Goal: Task Accomplishment & Management: Complete application form

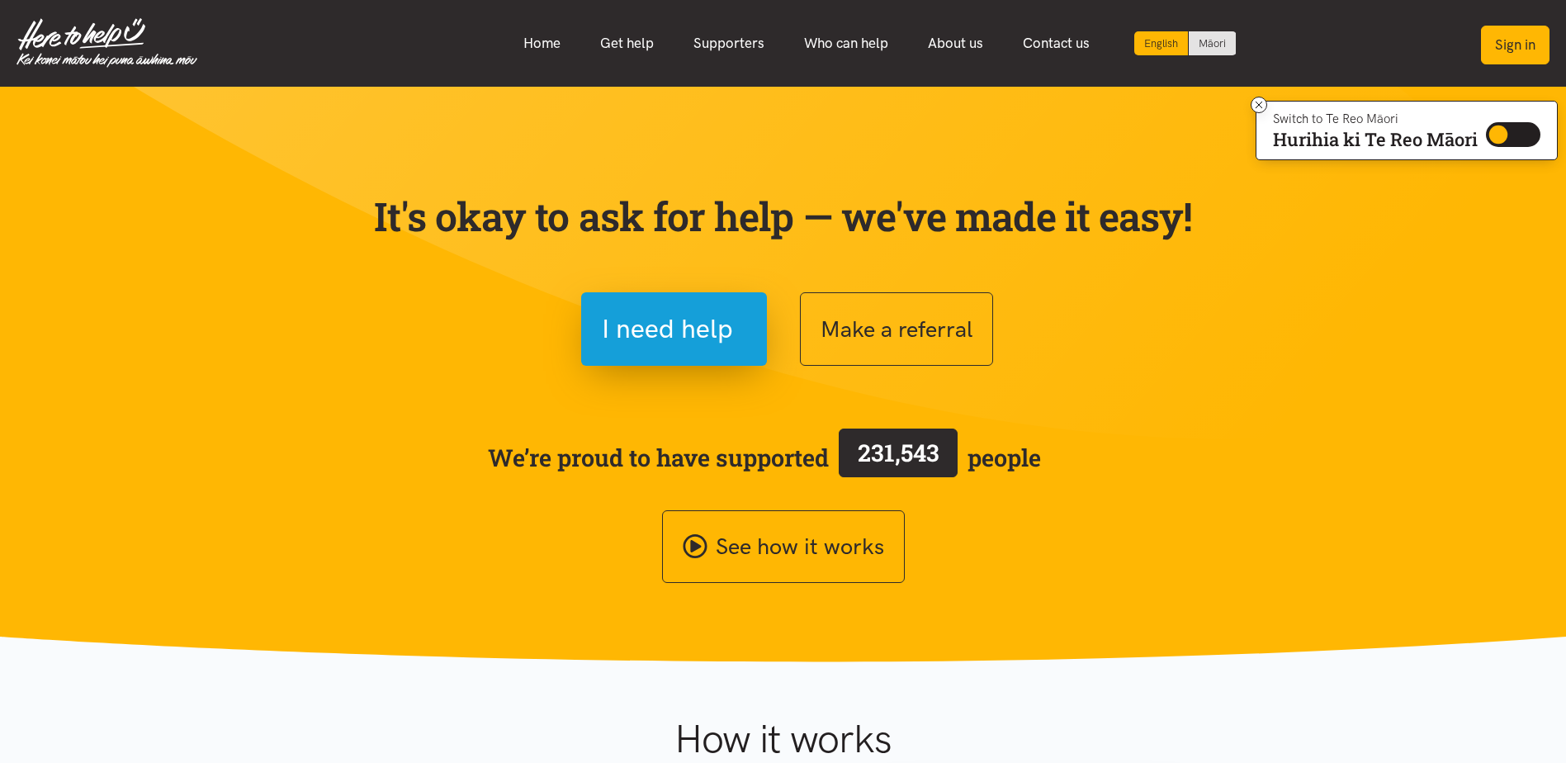
click at [1518, 60] on button "Sign in" at bounding box center [1515, 45] width 69 height 39
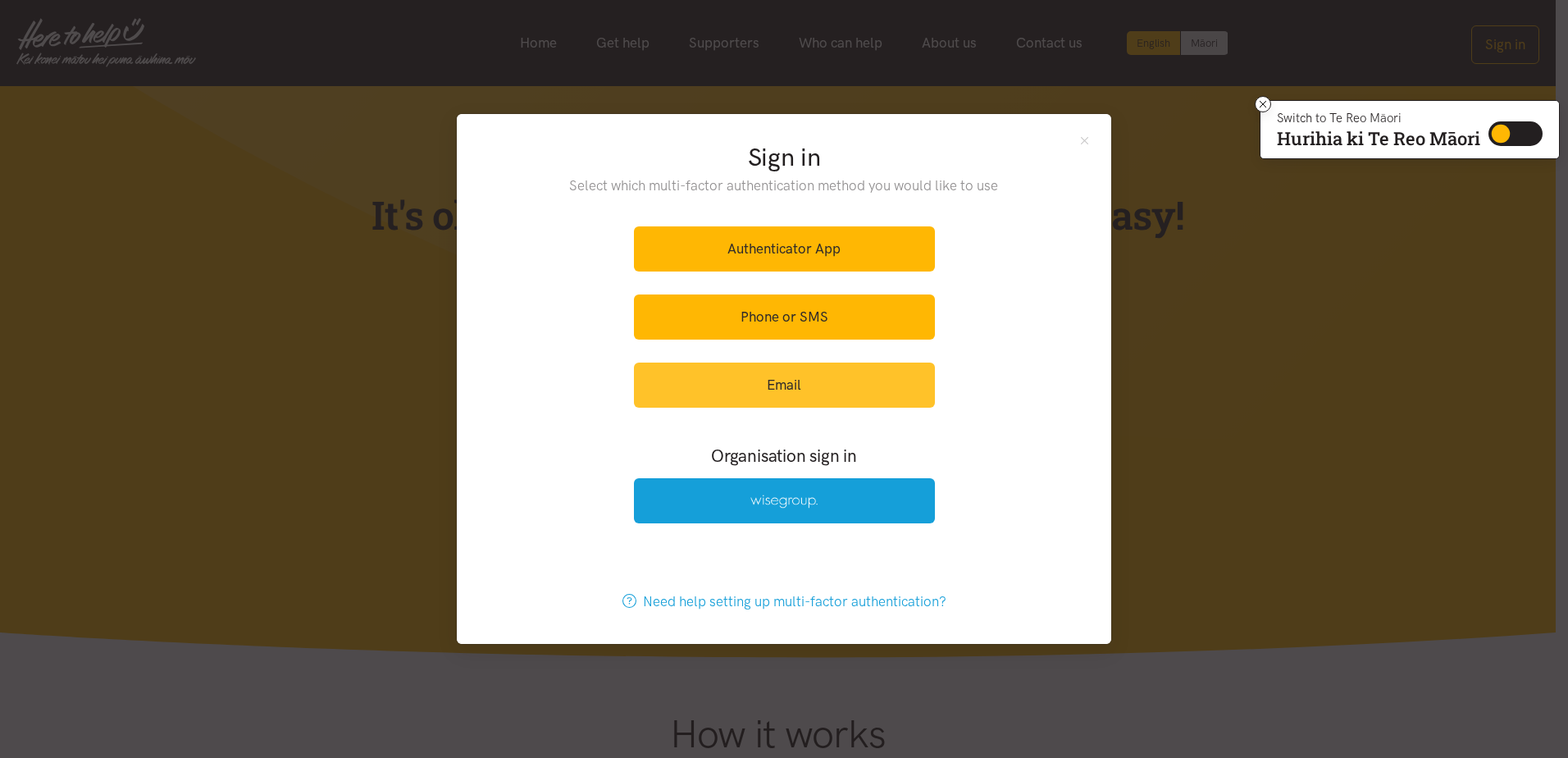
click at [822, 391] on link "Email" at bounding box center [784, 384] width 301 height 45
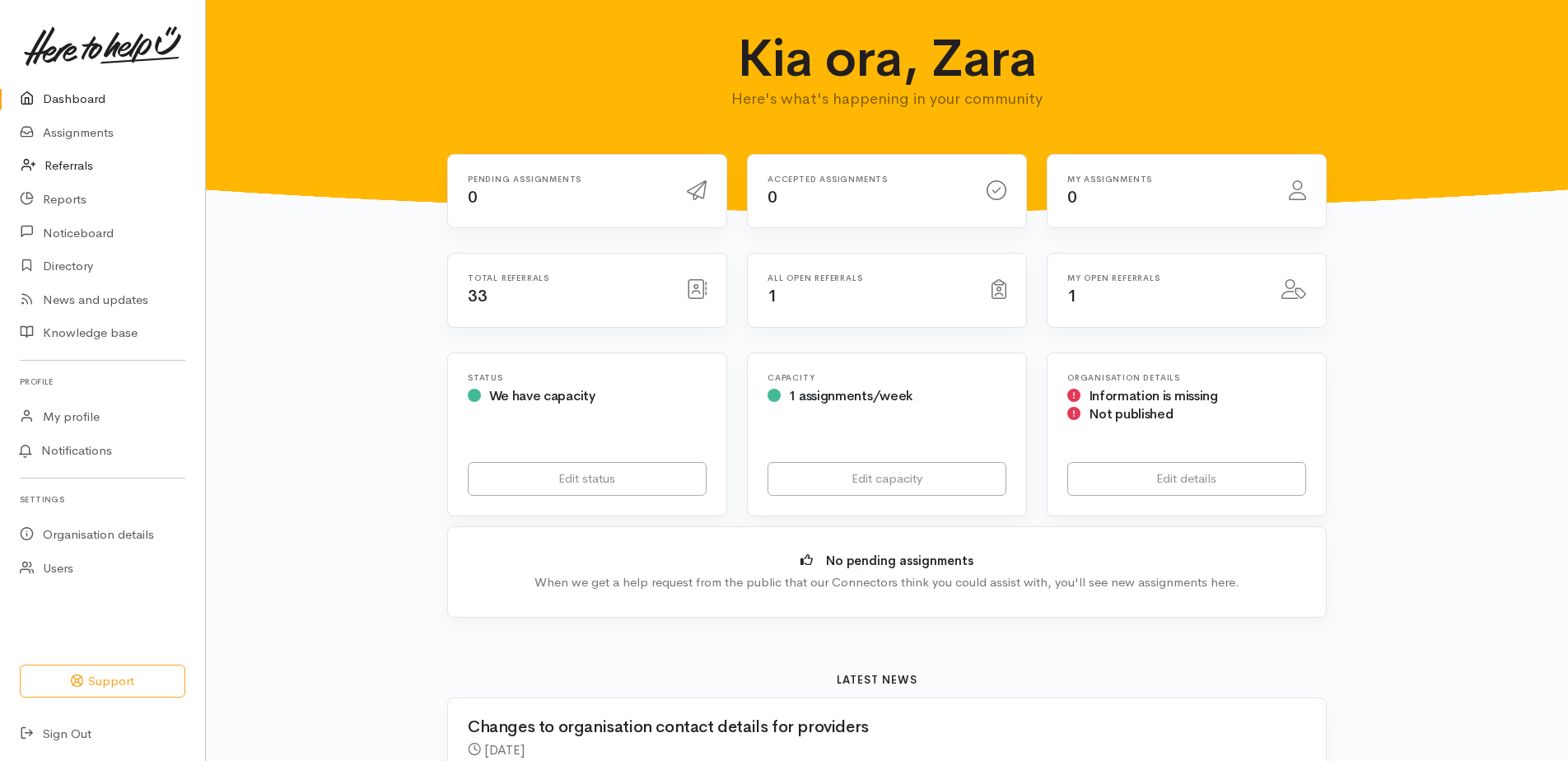
click at [104, 149] on link "Referrals" at bounding box center [103, 166] width 205 height 34
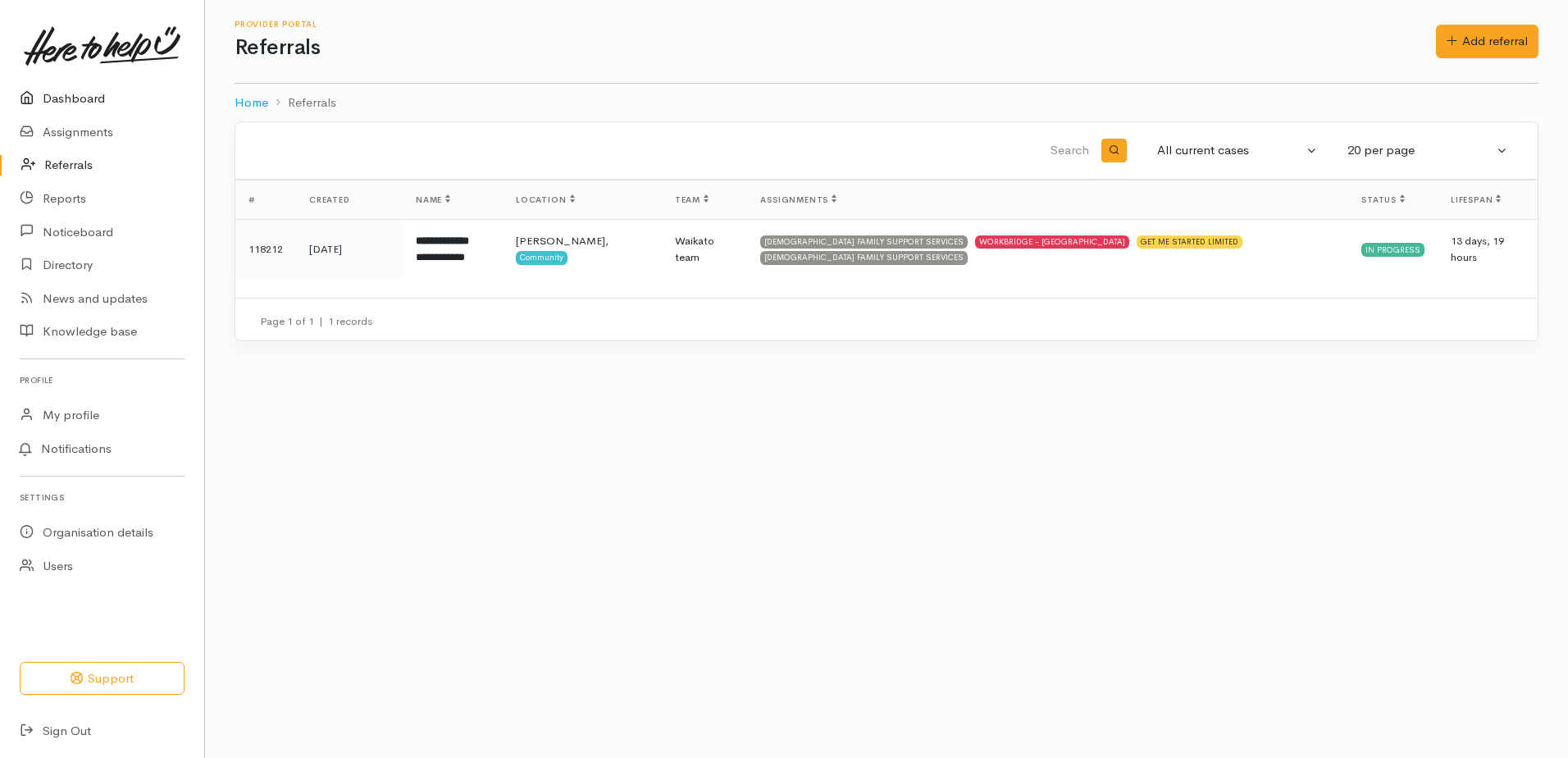
click at [99, 84] on link "Dashboard" at bounding box center [102, 99] width 205 height 34
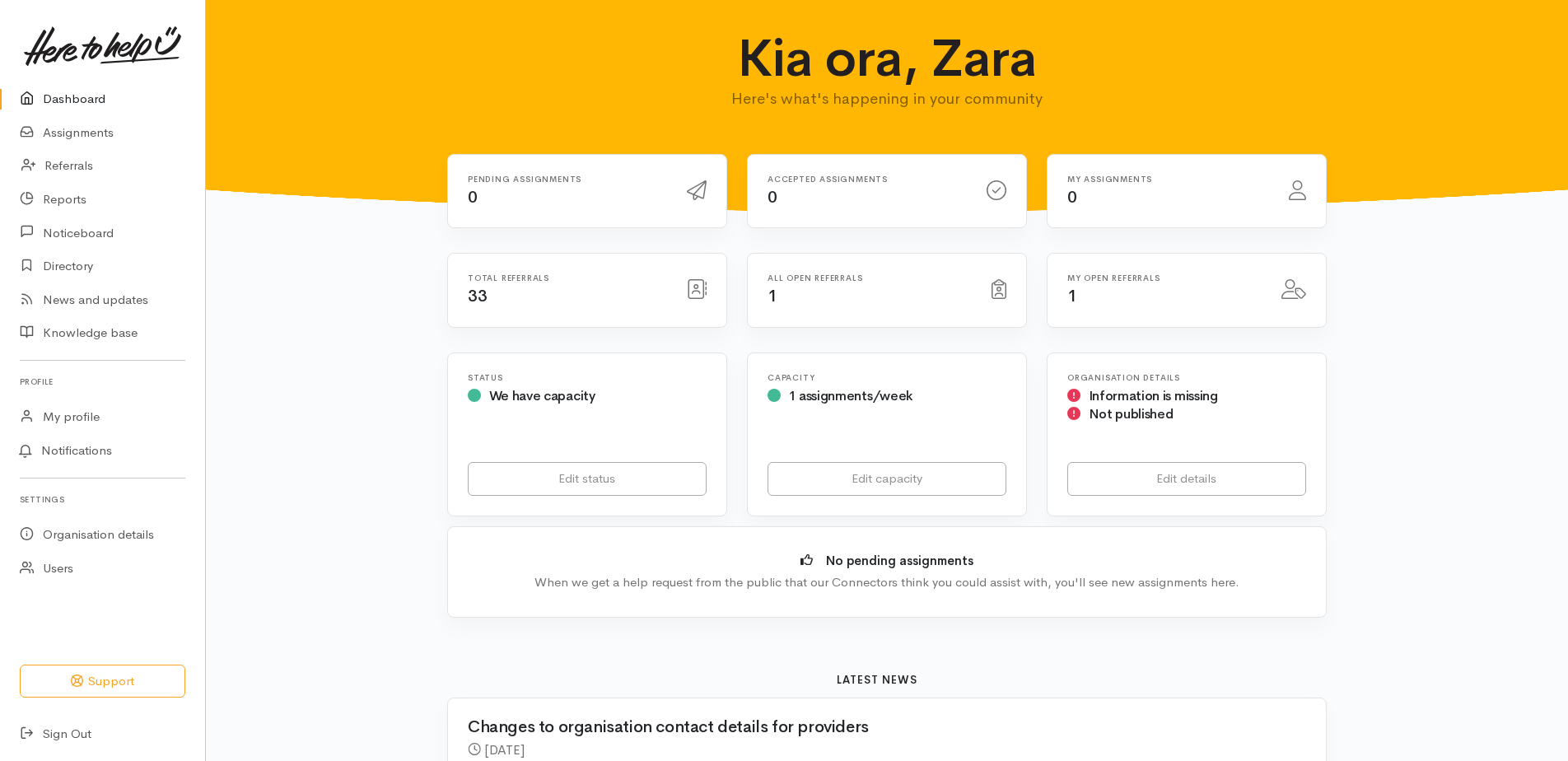
click at [806, 297] on div "All open referrals 1" at bounding box center [870, 290] width 224 height 34
click at [101, 170] on link "Referrals" at bounding box center [103, 166] width 205 height 34
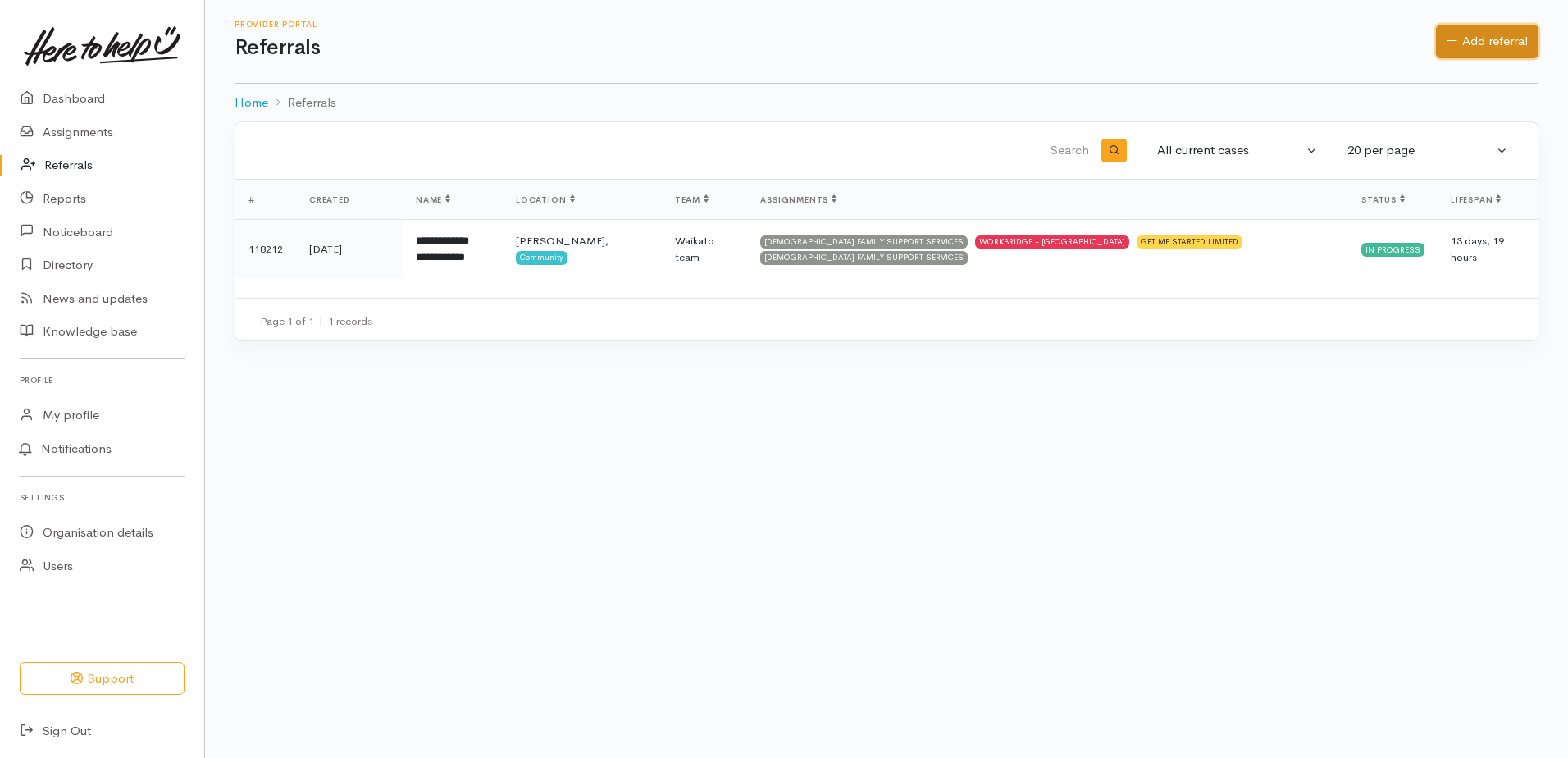
click at [1464, 48] on link "Add referral" at bounding box center [1487, 42] width 102 height 34
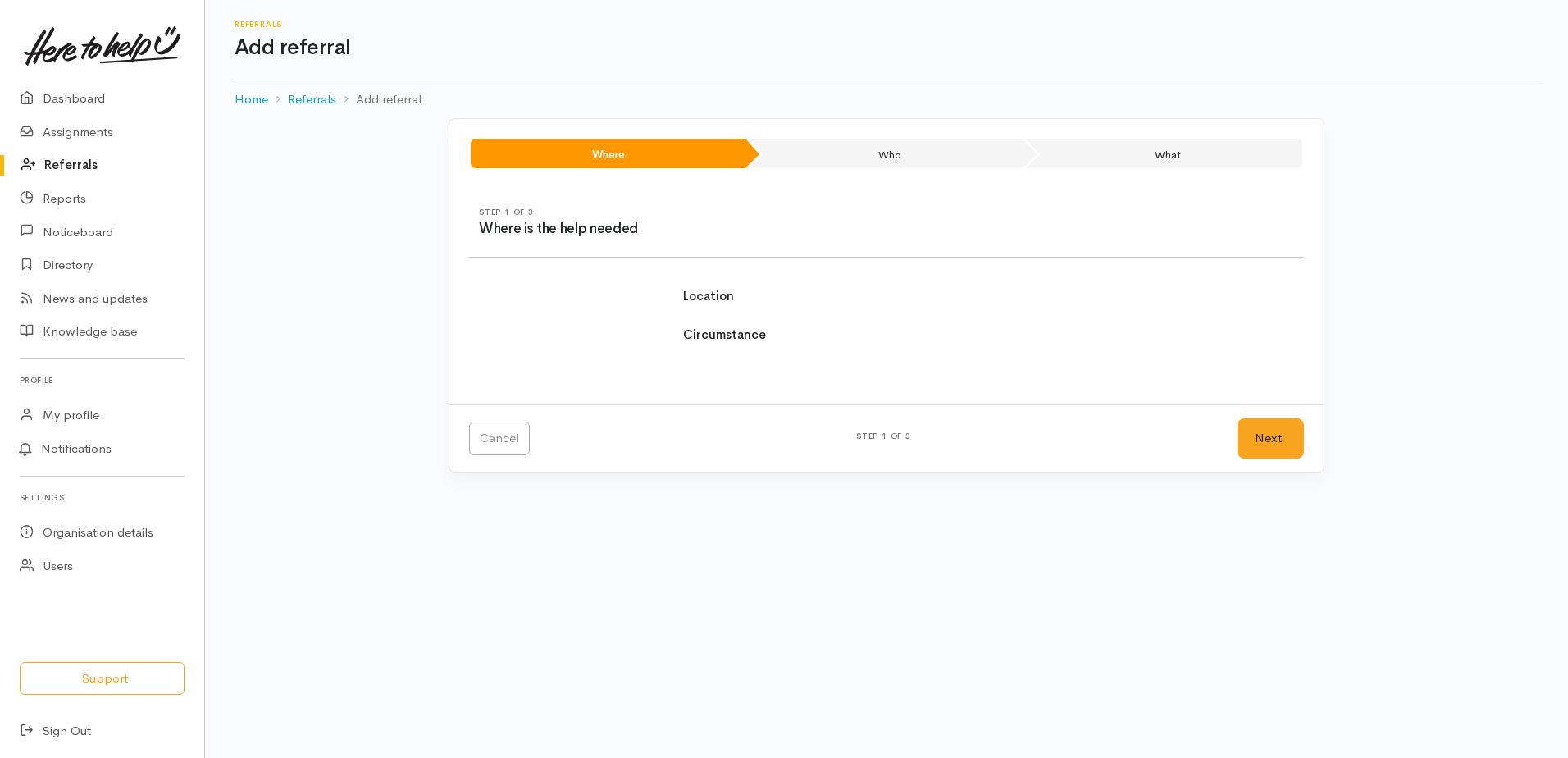
select select
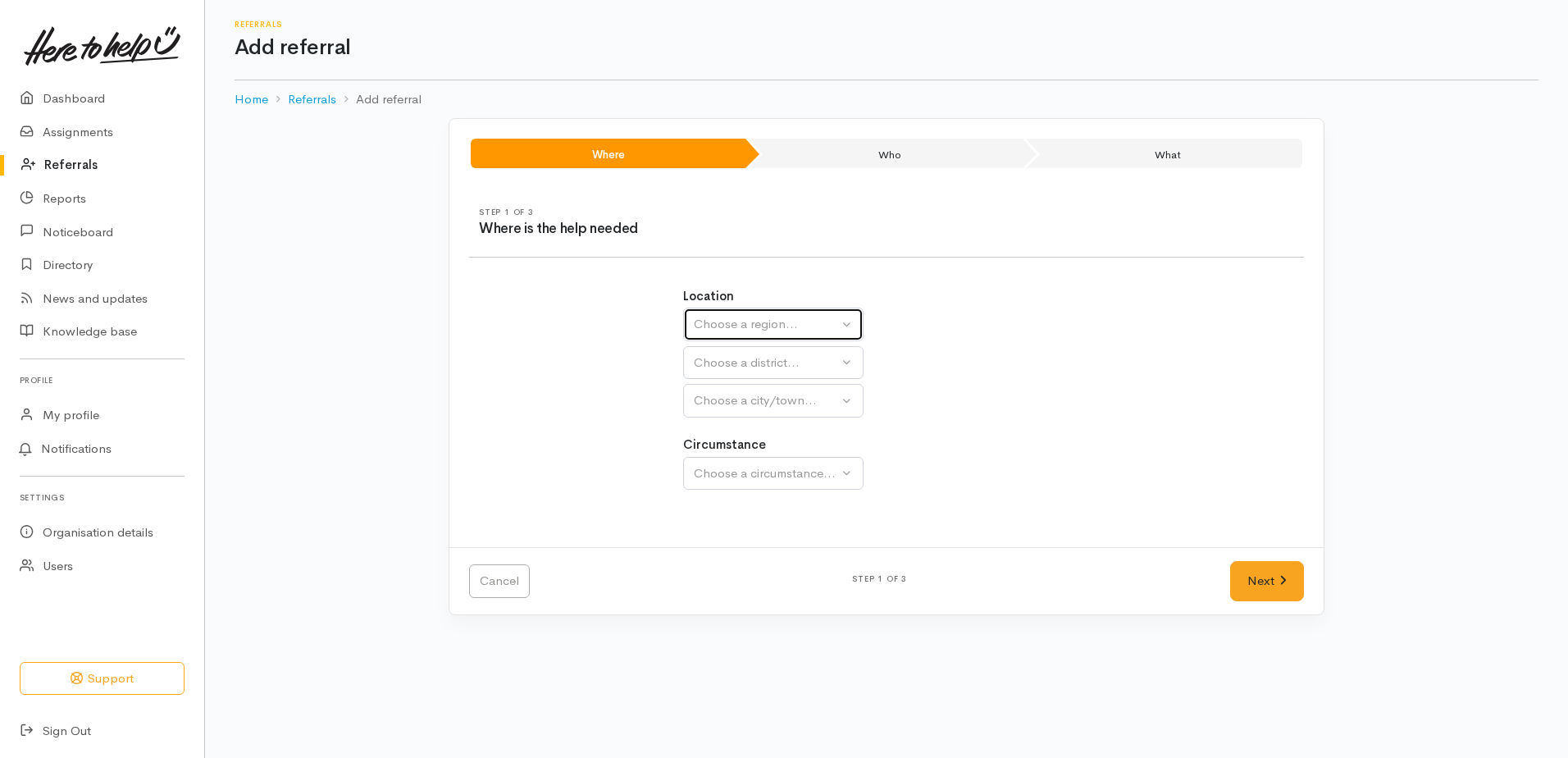
click at [760, 324] on div "Choose a region..." at bounding box center [766, 324] width 144 height 19
click at [741, 430] on span "Waikato" at bounding box center [769, 427] width 129 height 19
select select "3"
select select
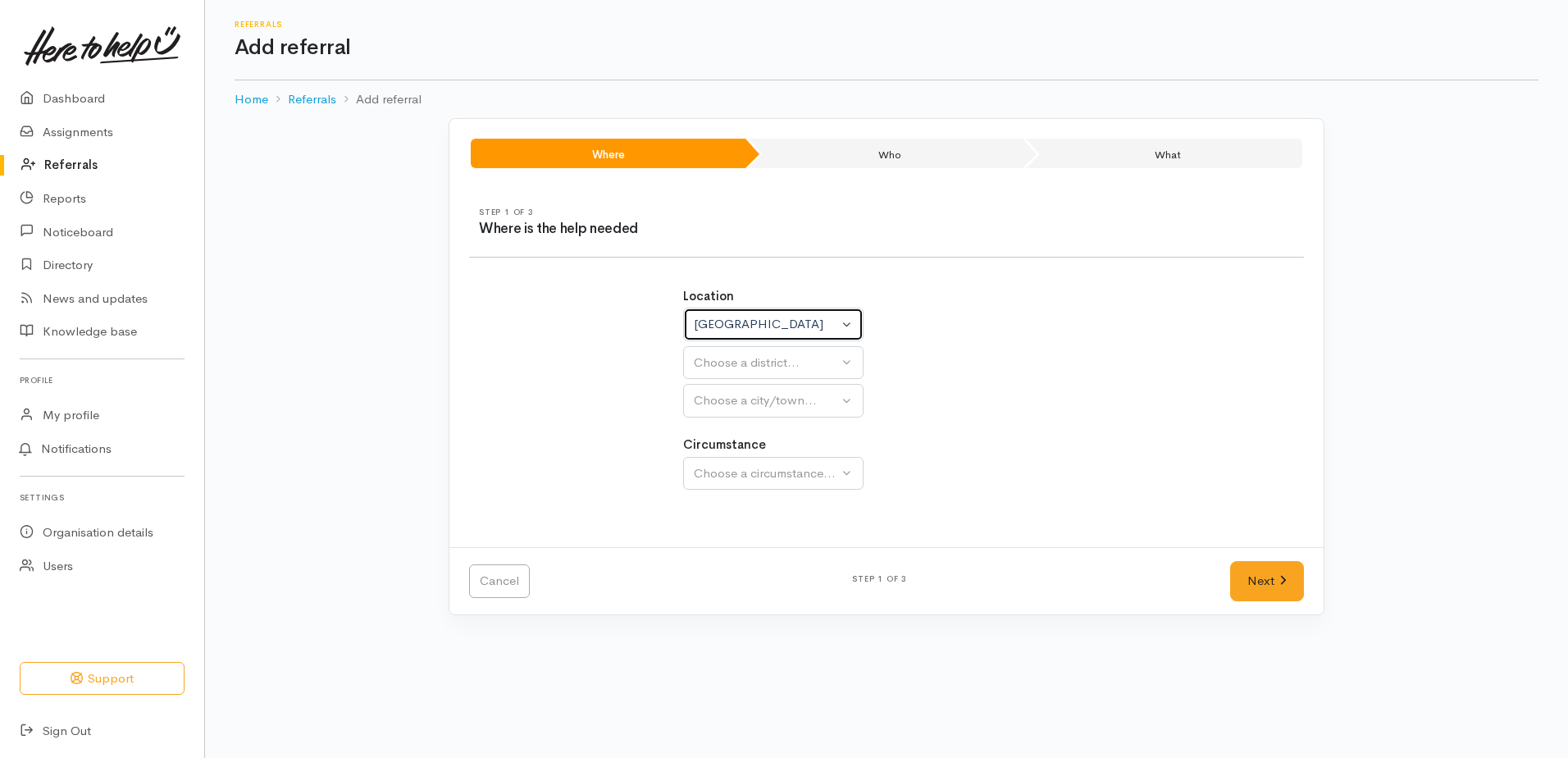
select select
click at [751, 355] on div "Choose a district..." at bounding box center [809, 363] width 230 height 19
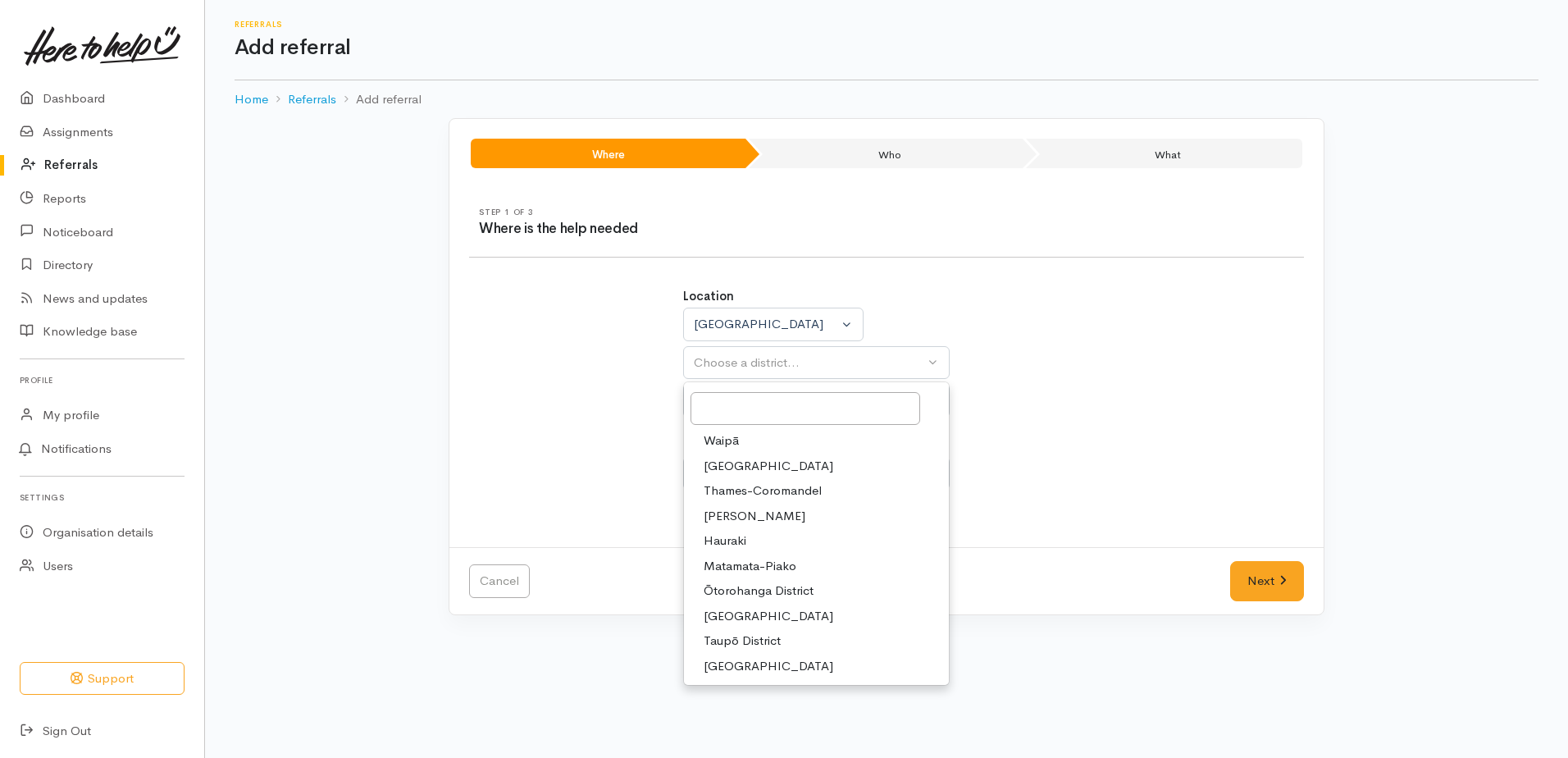
click at [743, 515] on span "[PERSON_NAME]" at bounding box center [755, 516] width 101 height 19
select select "4"
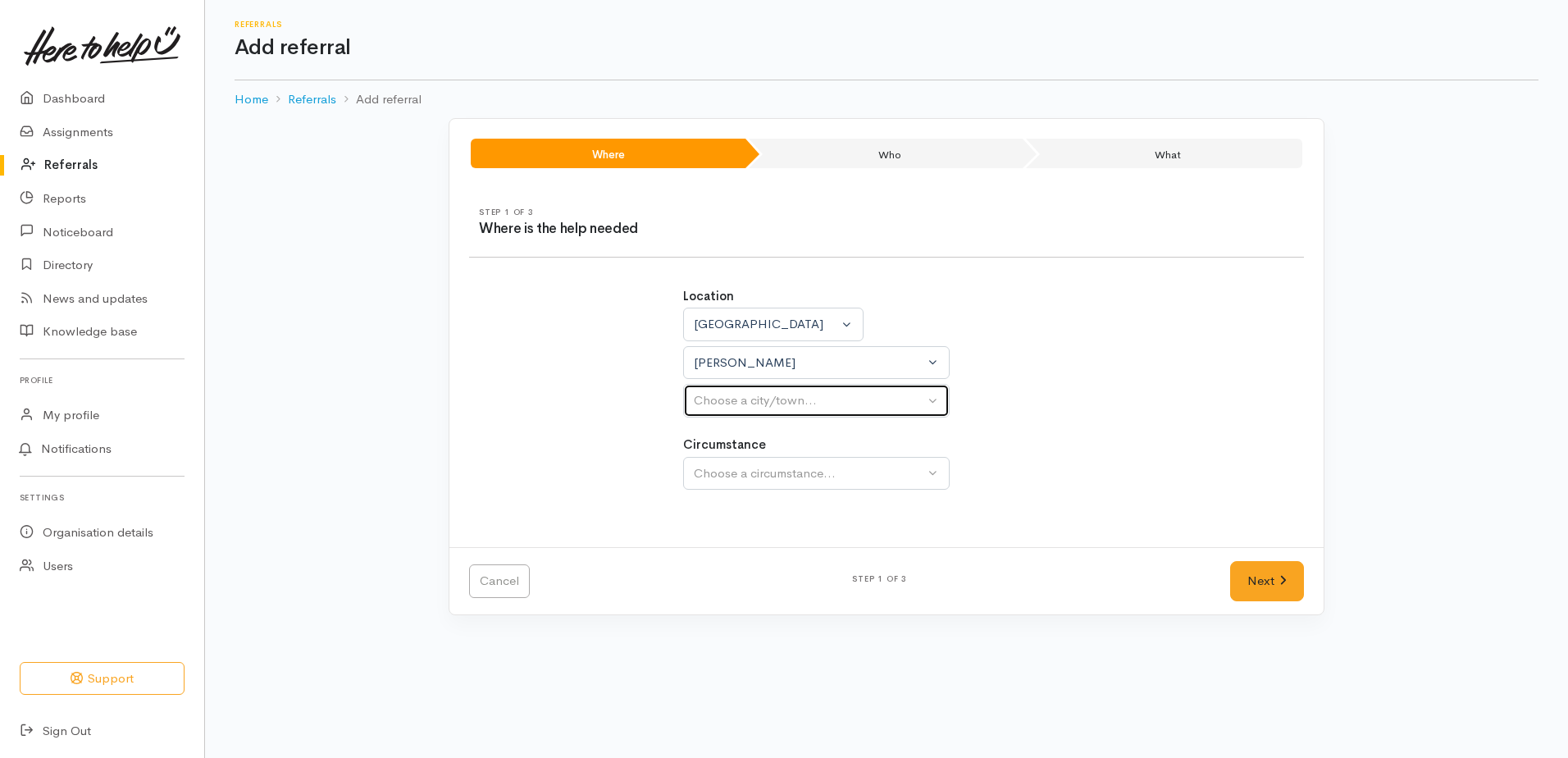
click at [756, 405] on div "Choose a city/town..." at bounding box center [809, 400] width 230 height 19
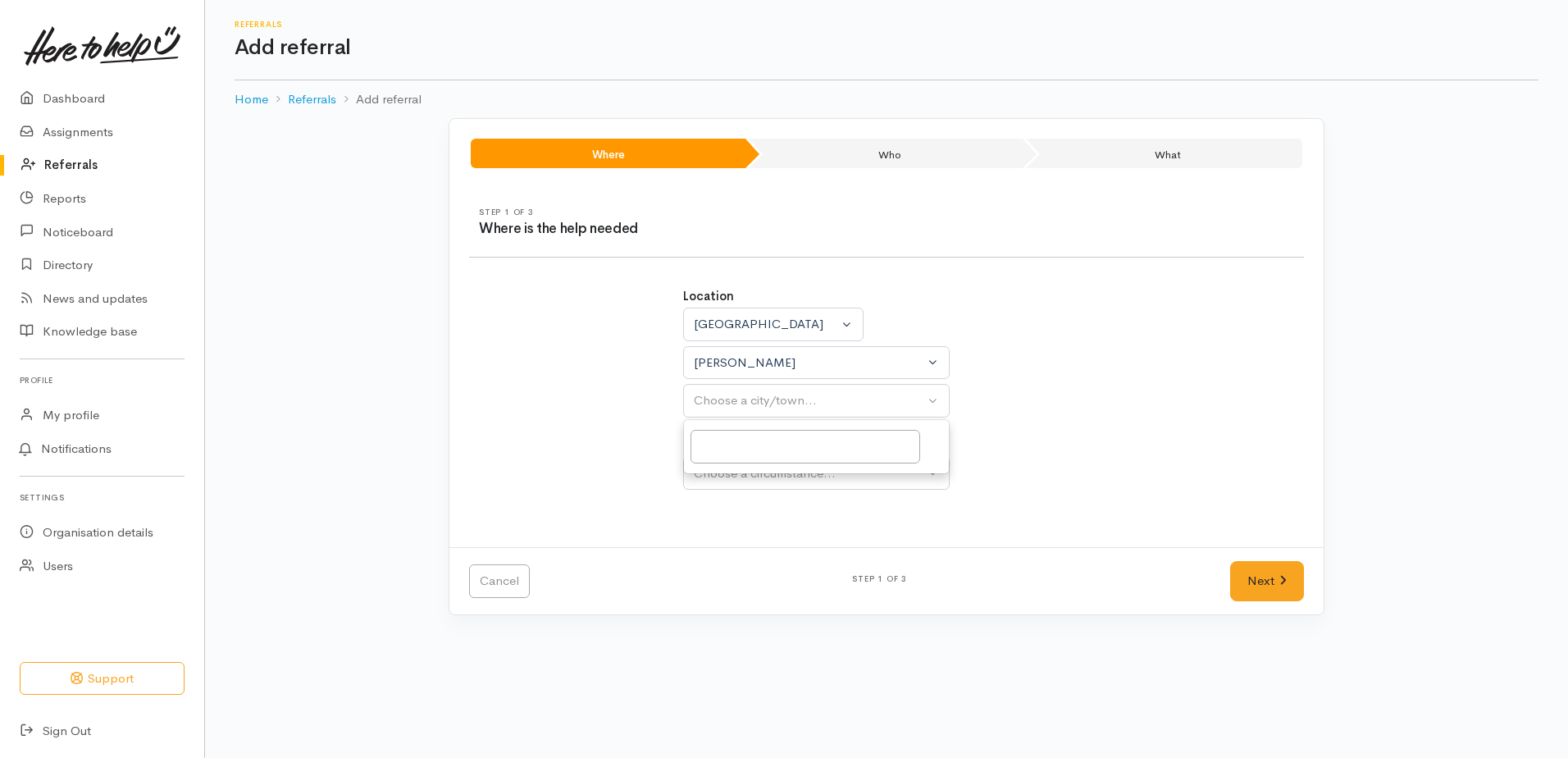
select select
click at [741, 419] on div "Location Auckland Waikato Bay of Plenty Waikato Auckland Waikato Bay of Plenty …" at bounding box center [887, 397] width 427 height 260
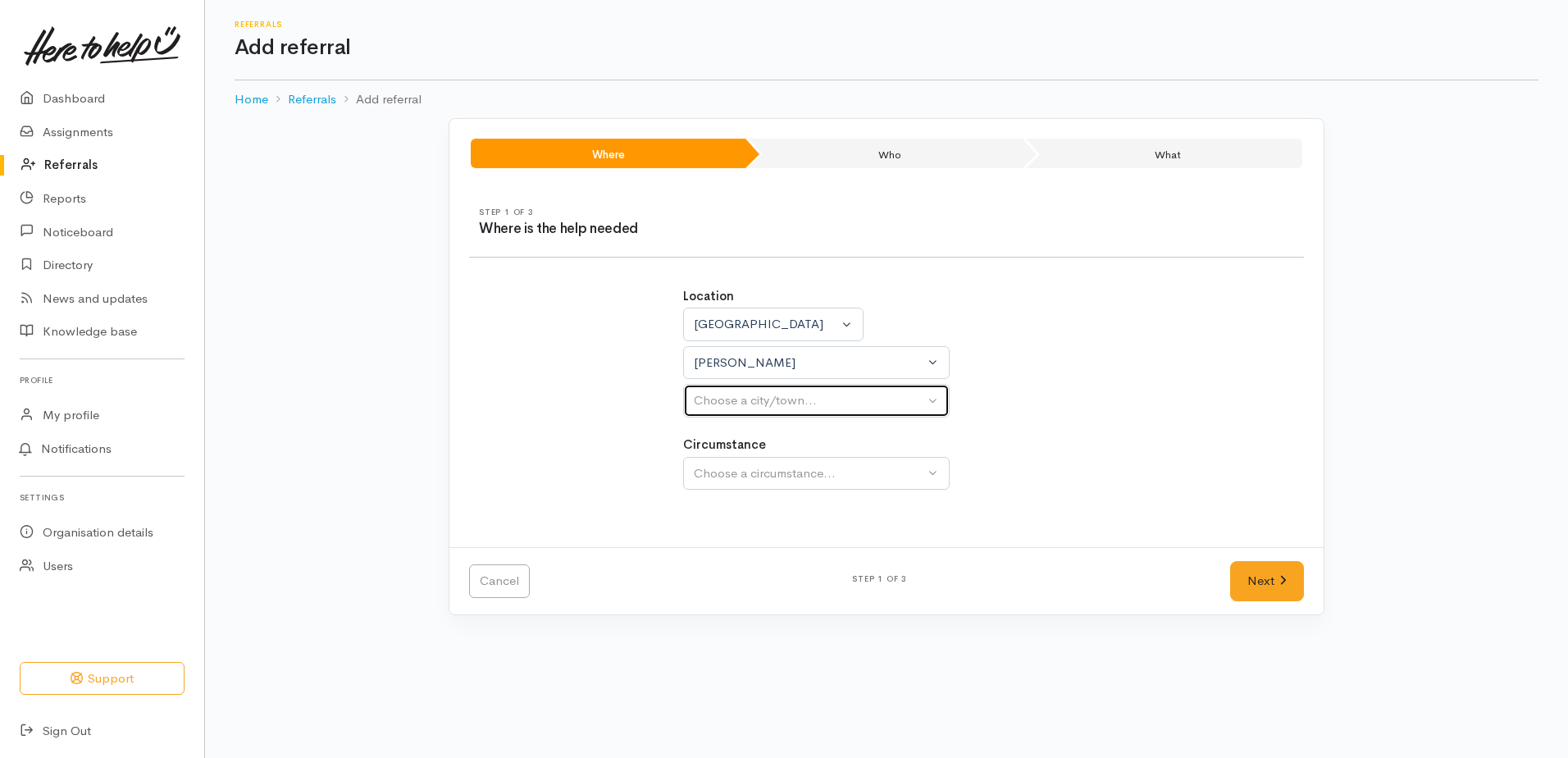
click at [751, 402] on div "Choose a city/town..." at bounding box center [809, 400] width 230 height 19
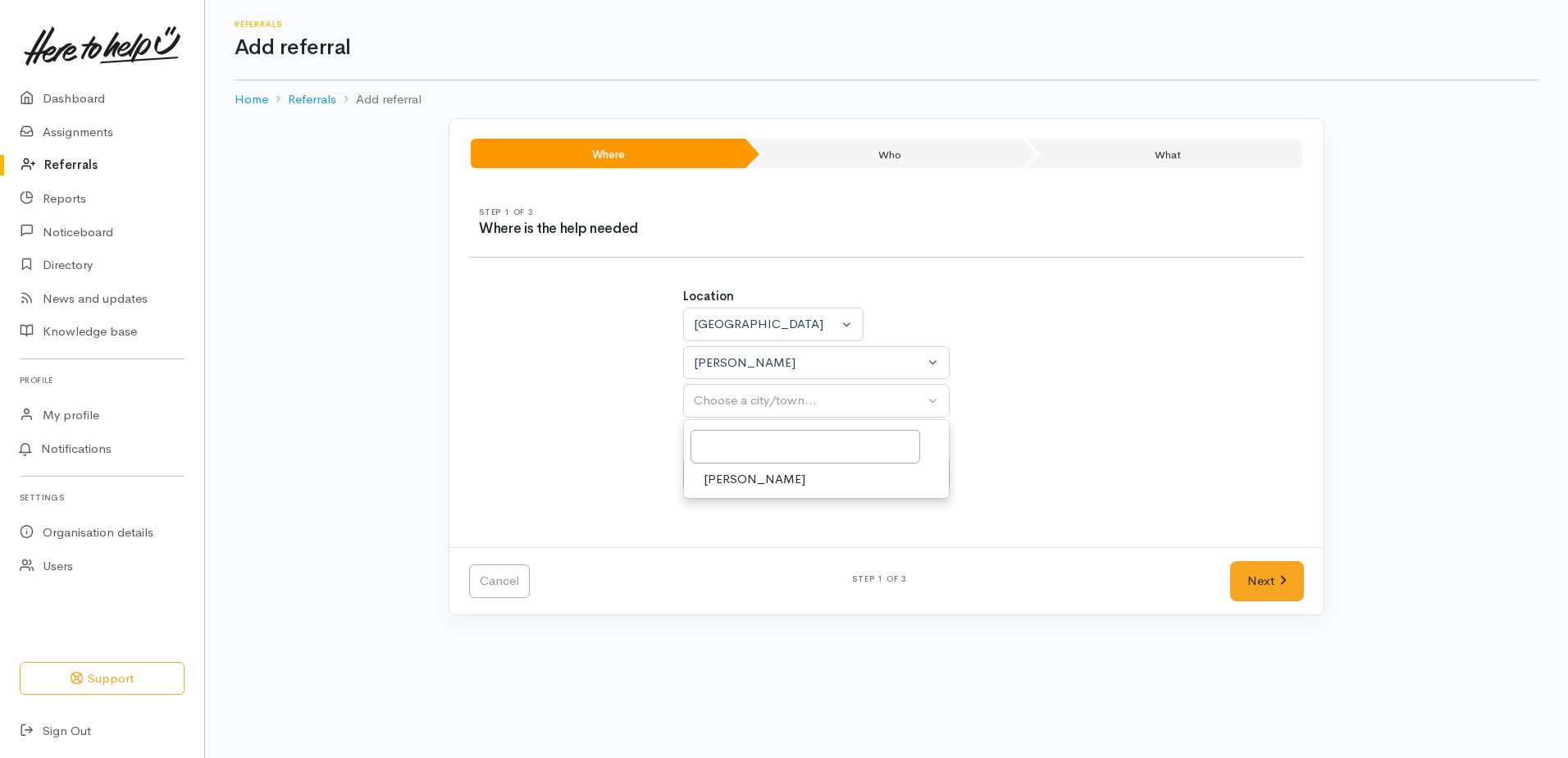
click at [721, 480] on span "[PERSON_NAME]" at bounding box center [755, 479] width 101 height 19
select select "1"
click at [729, 469] on div "Choose a circumstance..." at bounding box center [809, 473] width 230 height 19
click at [724, 552] on span "Community" at bounding box center [735, 551] width 63 height 19
select select "2"
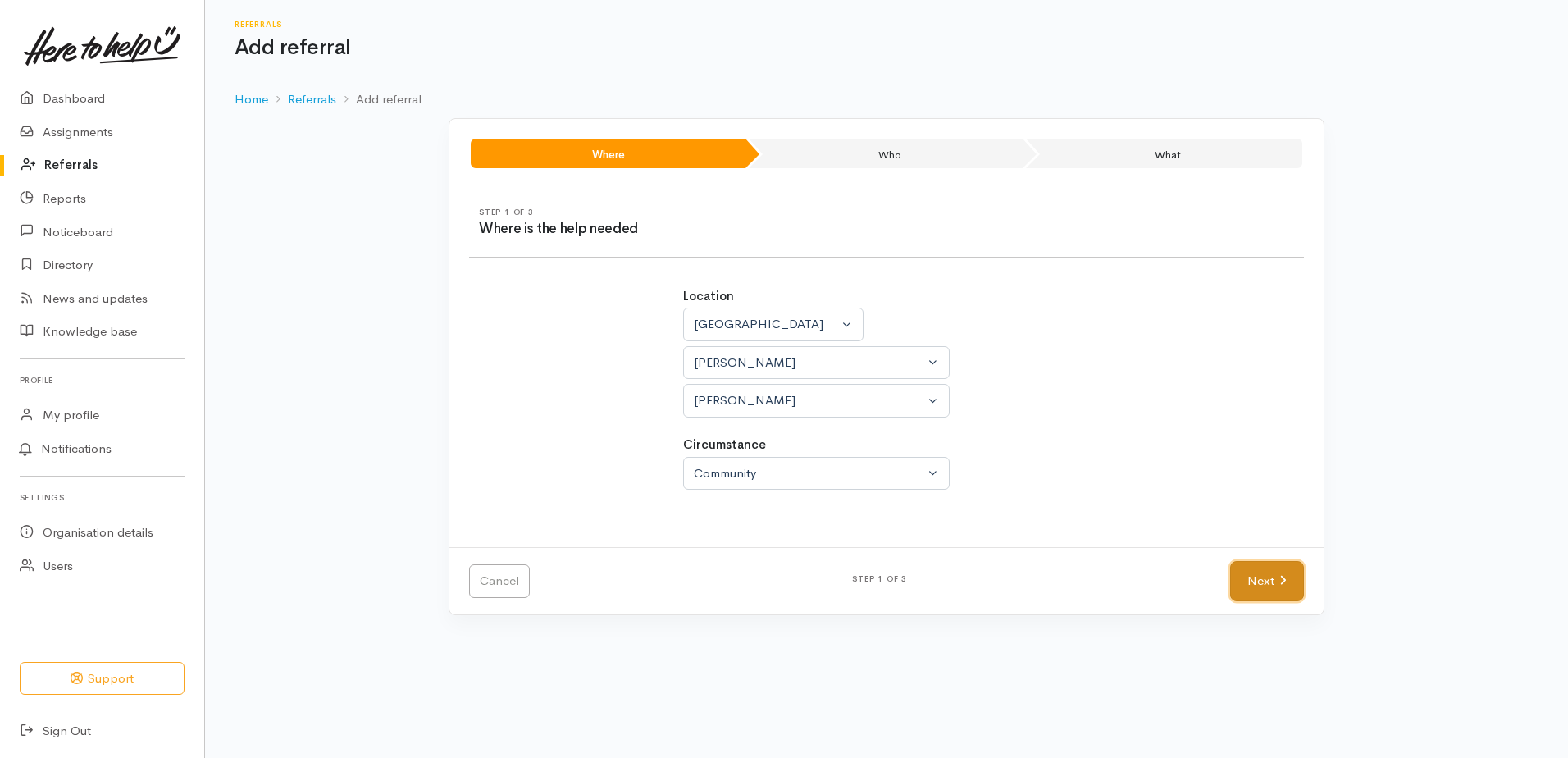
click at [1258, 592] on link "Next" at bounding box center [1267, 581] width 73 height 40
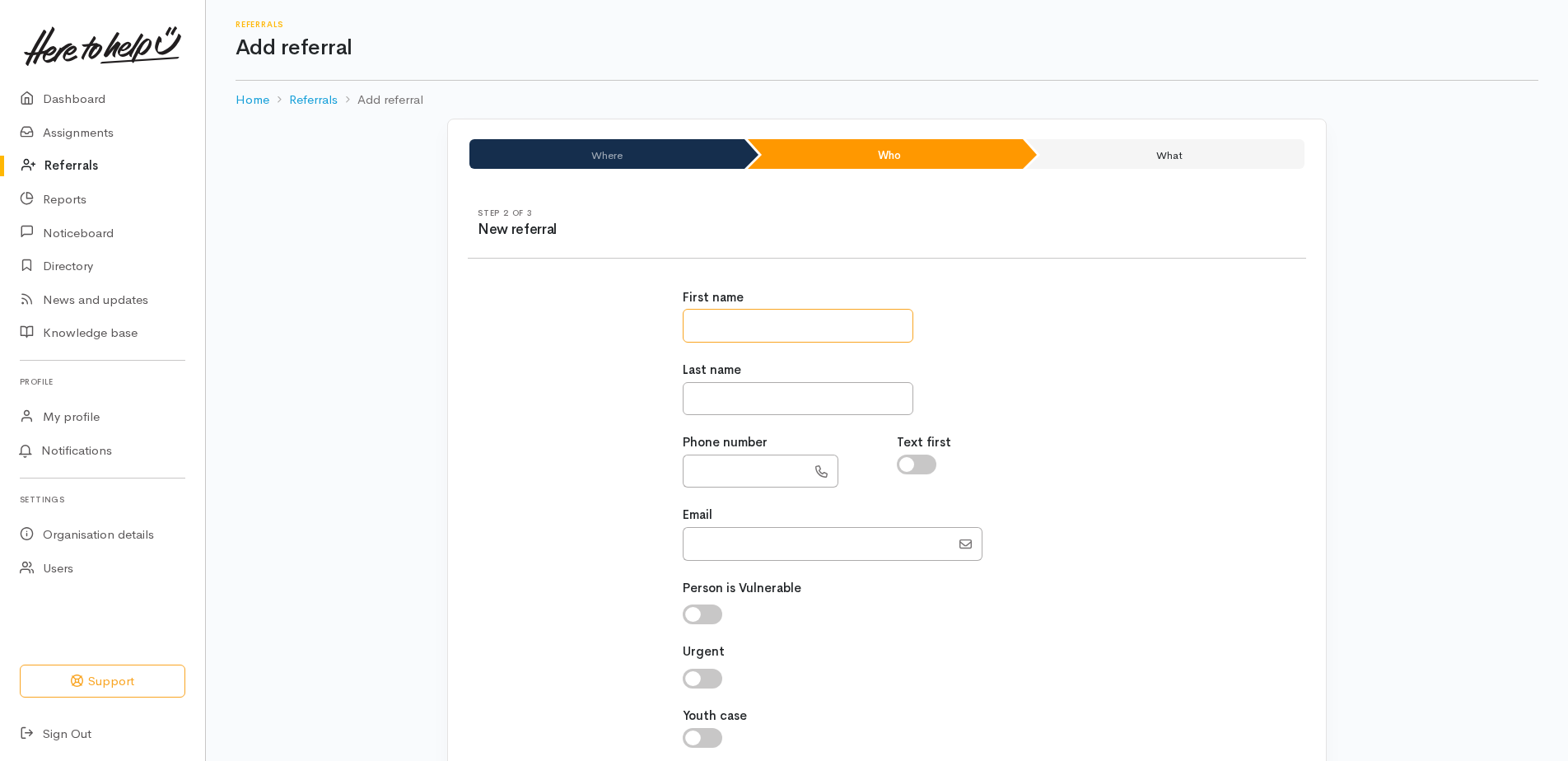
click at [749, 328] on input "text" at bounding box center [798, 326] width 230 height 34
type input "**********"
type input "*******"
type input "**********"
type input "texasfox999@gmail.com"
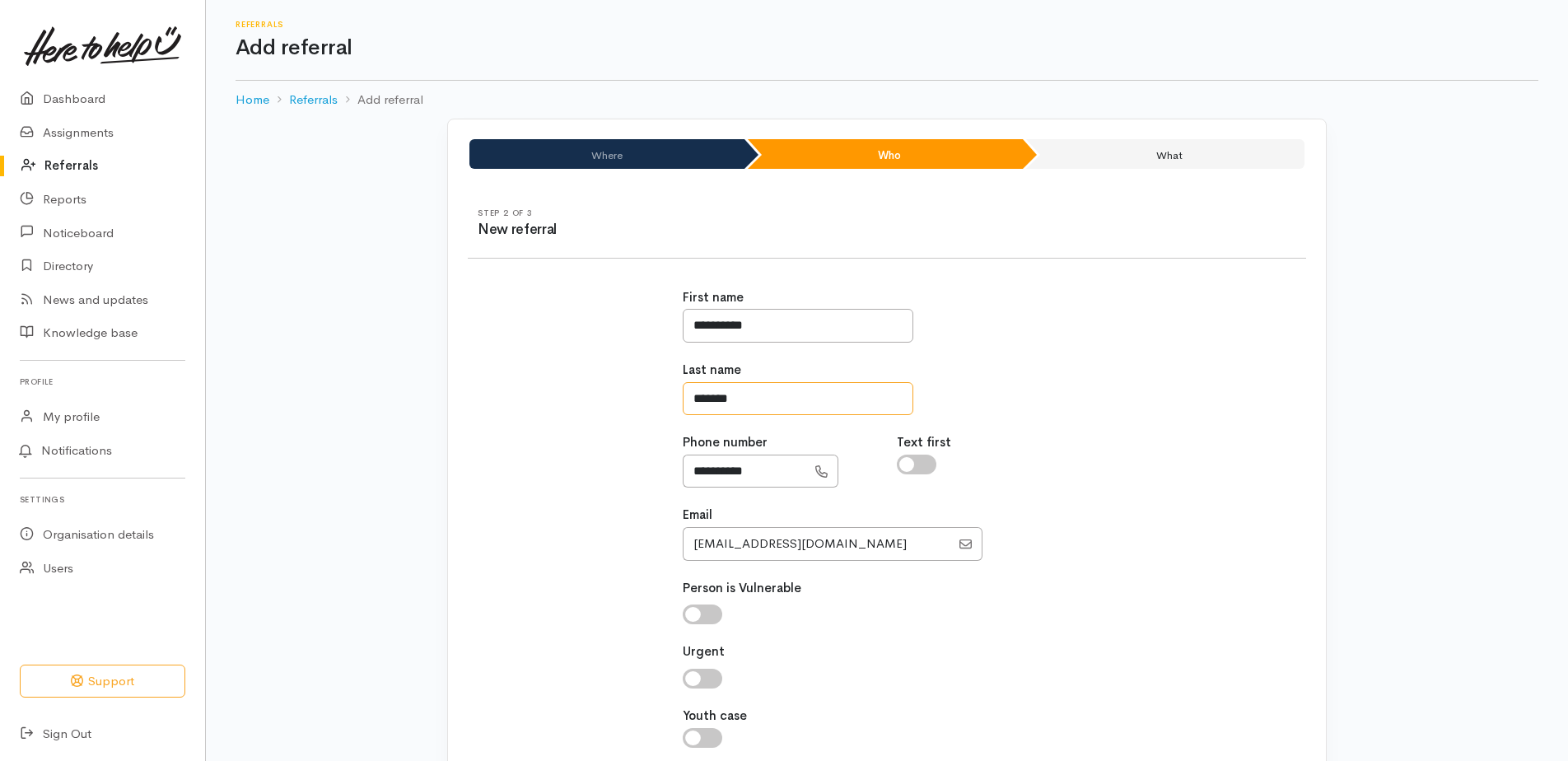
scroll to position [132, 0]
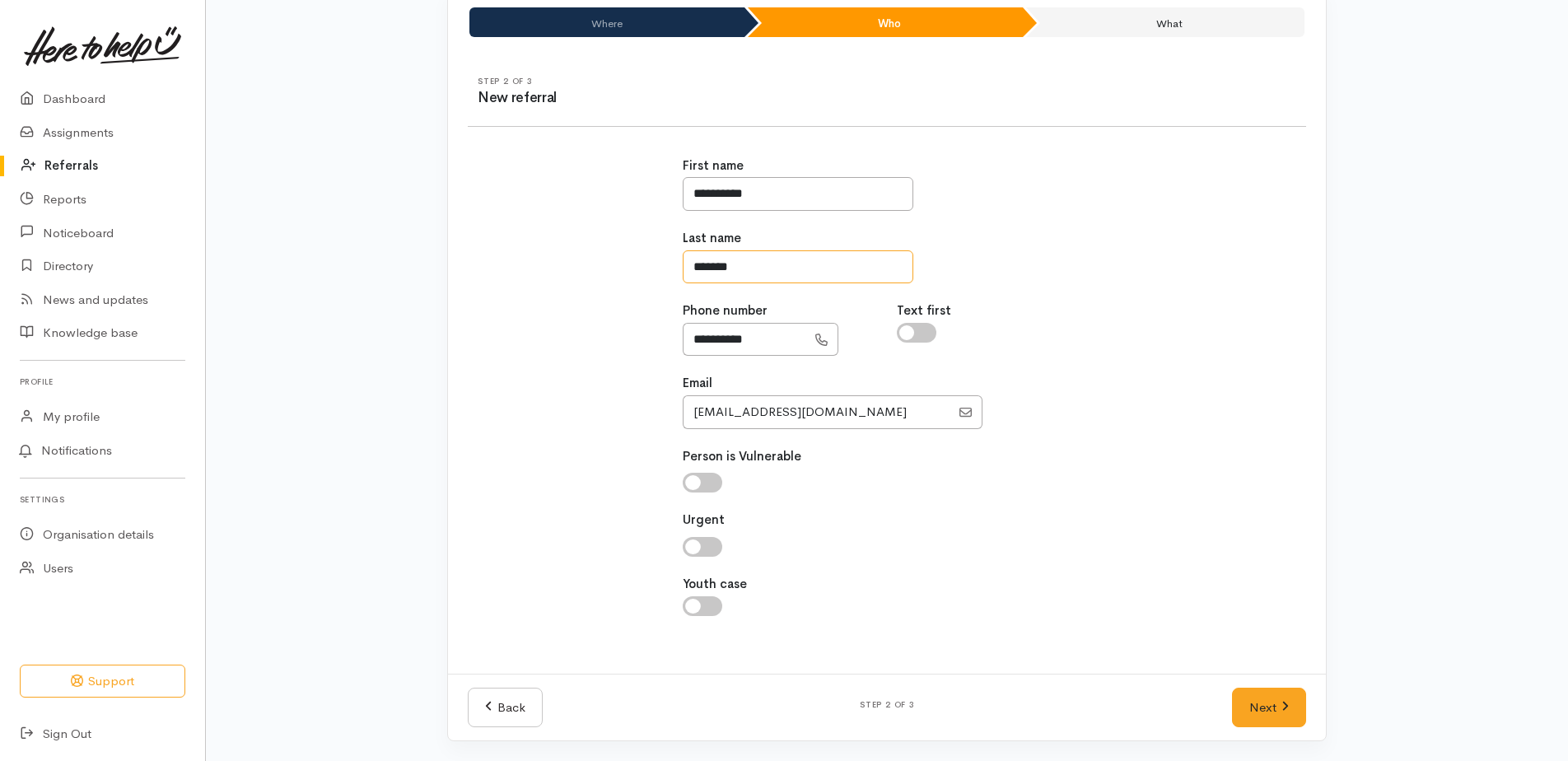
type input "*******"
click at [902, 333] on input "checkbox" at bounding box center [917, 333] width 40 height 20
checkbox input "true"
click at [700, 494] on div "**********" at bounding box center [888, 395] width 429 height 518
click at [703, 480] on input "checkbox" at bounding box center [703, 483] width 40 height 20
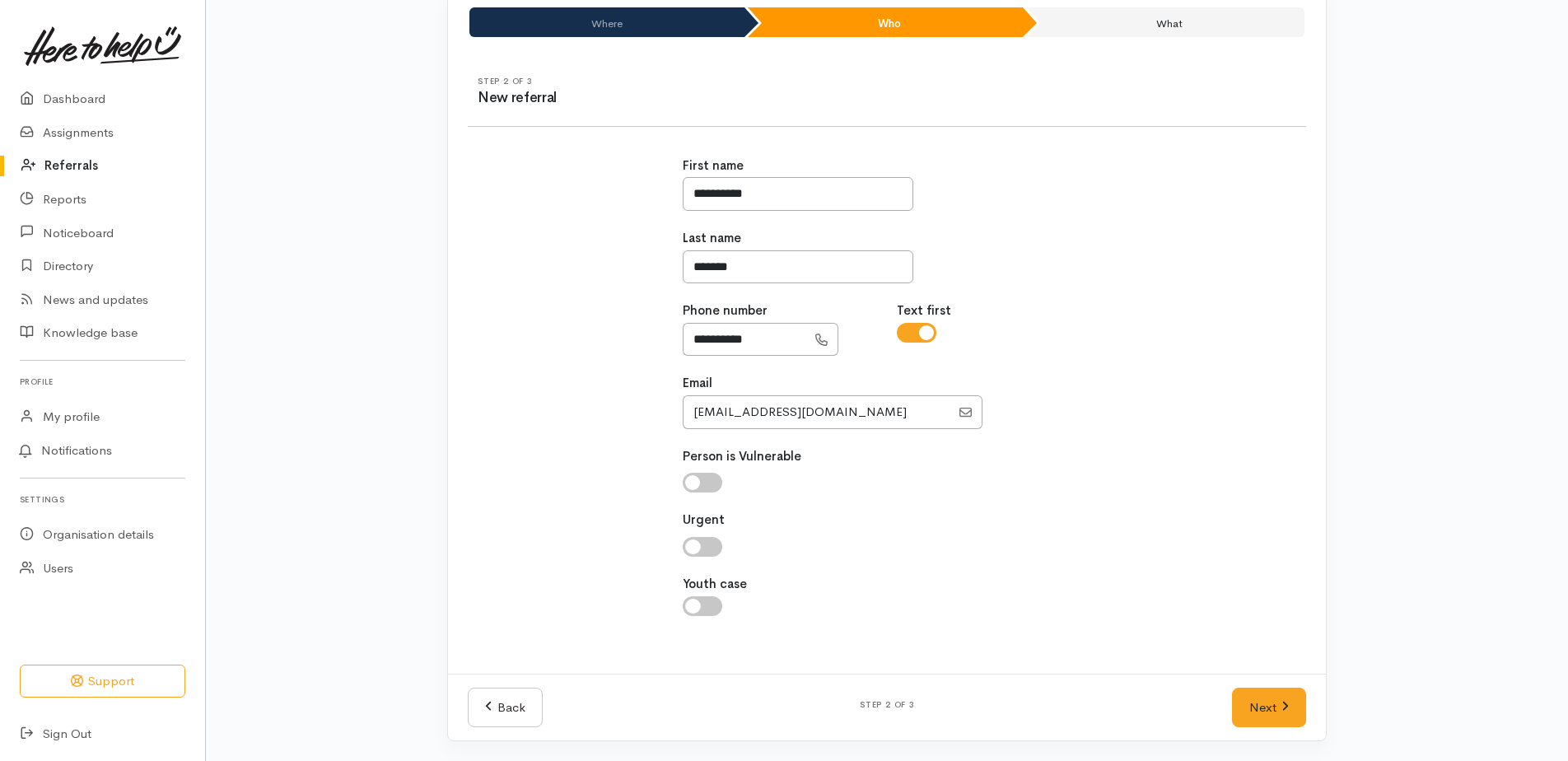
checkbox input "true"
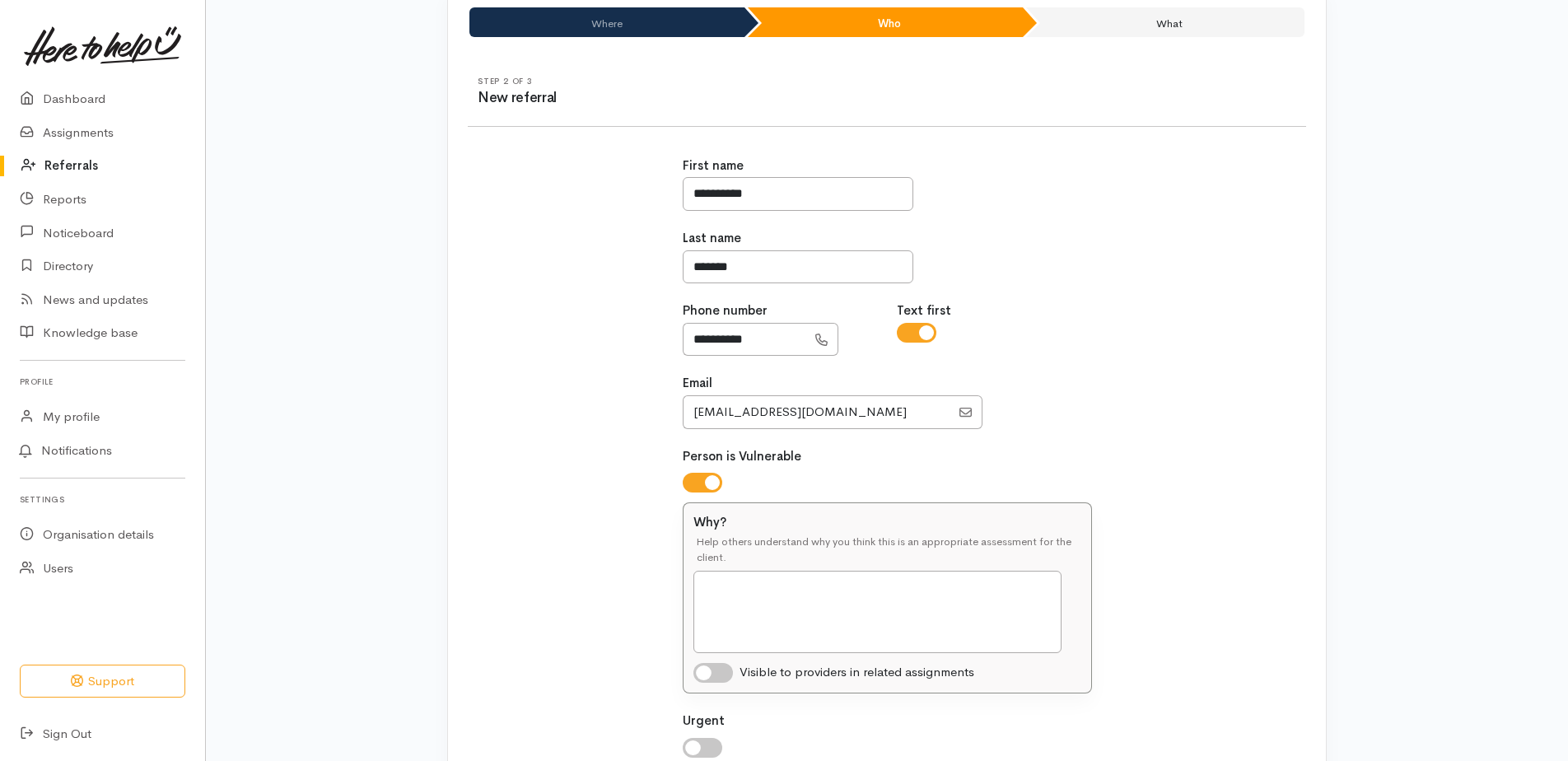
scroll to position [333, 0]
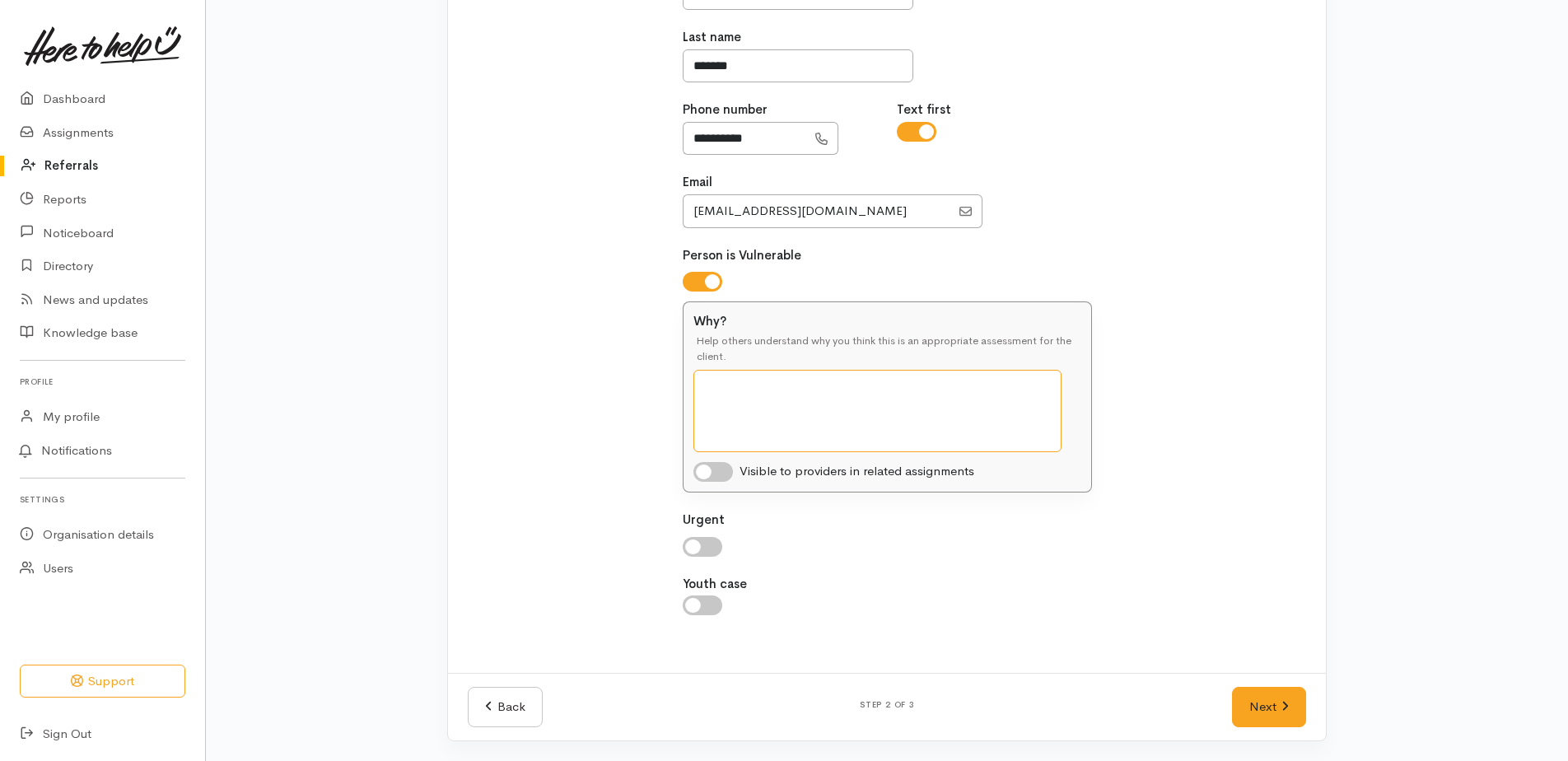
click at [833, 409] on textarea "Why?" at bounding box center [877, 411] width 368 height 83
drag, startPoint x: 981, startPoint y: 387, endPoint x: 710, endPoint y: 403, distance: 271.5
click at [710, 403] on textarea "Rangatahi has limited mental capacity with diagnoses mild intellectual disabili…" at bounding box center [877, 411] width 368 height 83
click at [923, 439] on textarea "Rangatahi has limited mental capacity with diagnoses mild intellectual disabili…" at bounding box center [877, 411] width 368 height 83
drag, startPoint x: 967, startPoint y: 413, endPoint x: 704, endPoint y: 382, distance: 264.8
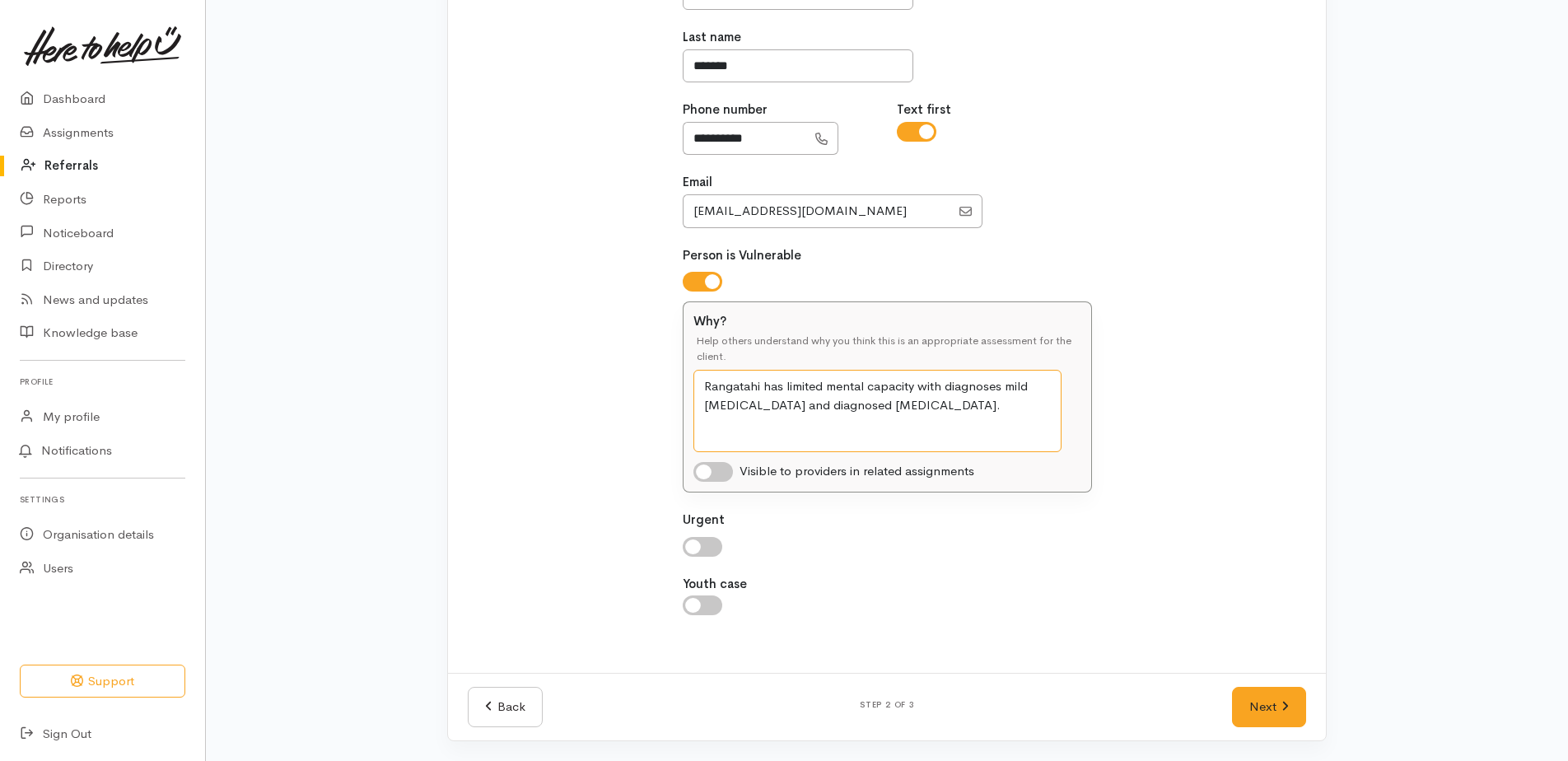
click at [704, 382] on textarea "Rangatahi has limited mental capacity with diagnoses mild intellectual disabili…" at bounding box center [877, 411] width 368 height 83
type textarea "Rangatahi has limited mental capacity with diagnoses mild intellectual disabili…"
click at [1275, 702] on link "Next" at bounding box center [1269, 707] width 74 height 40
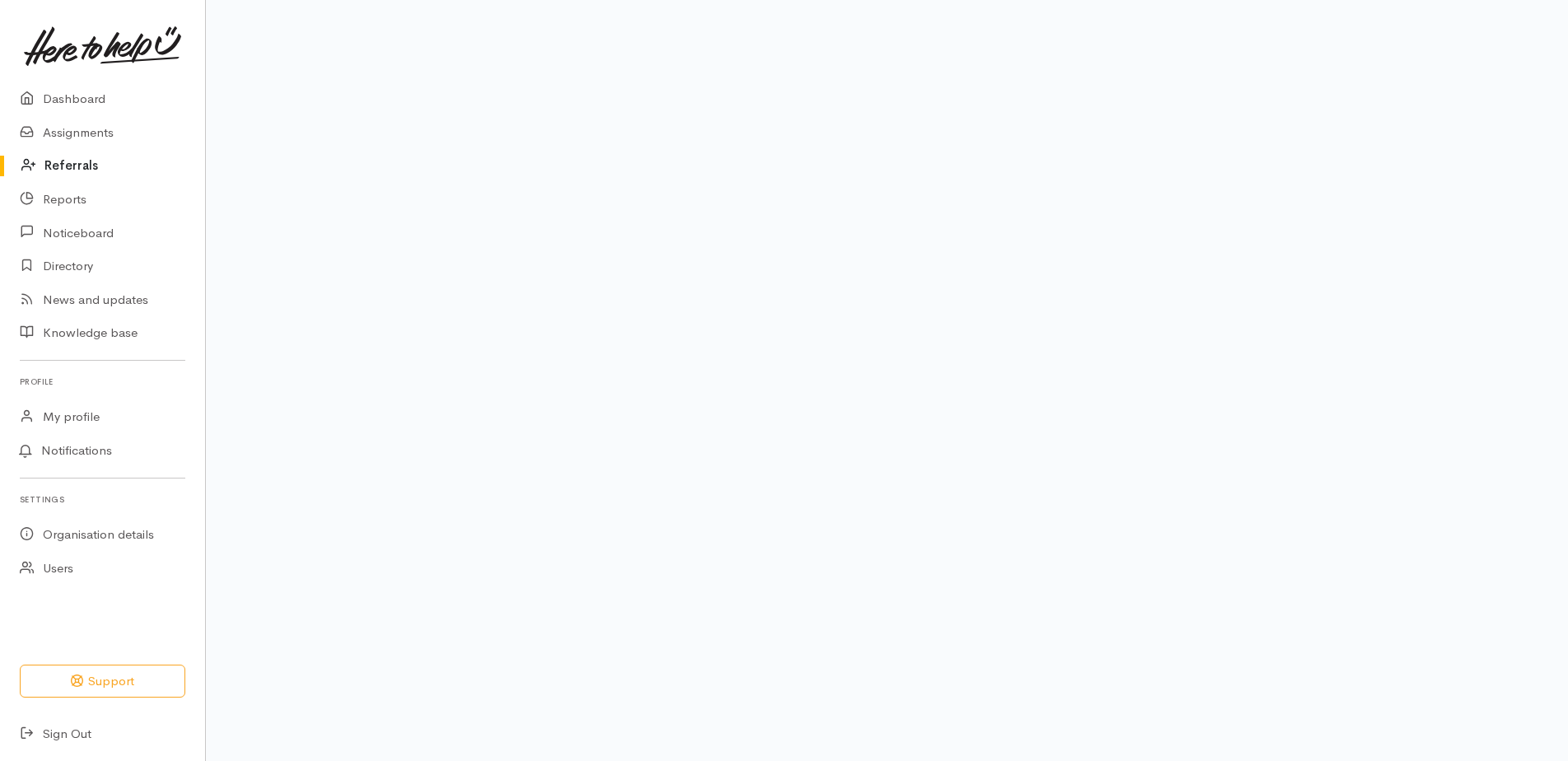
scroll to position [101, 0]
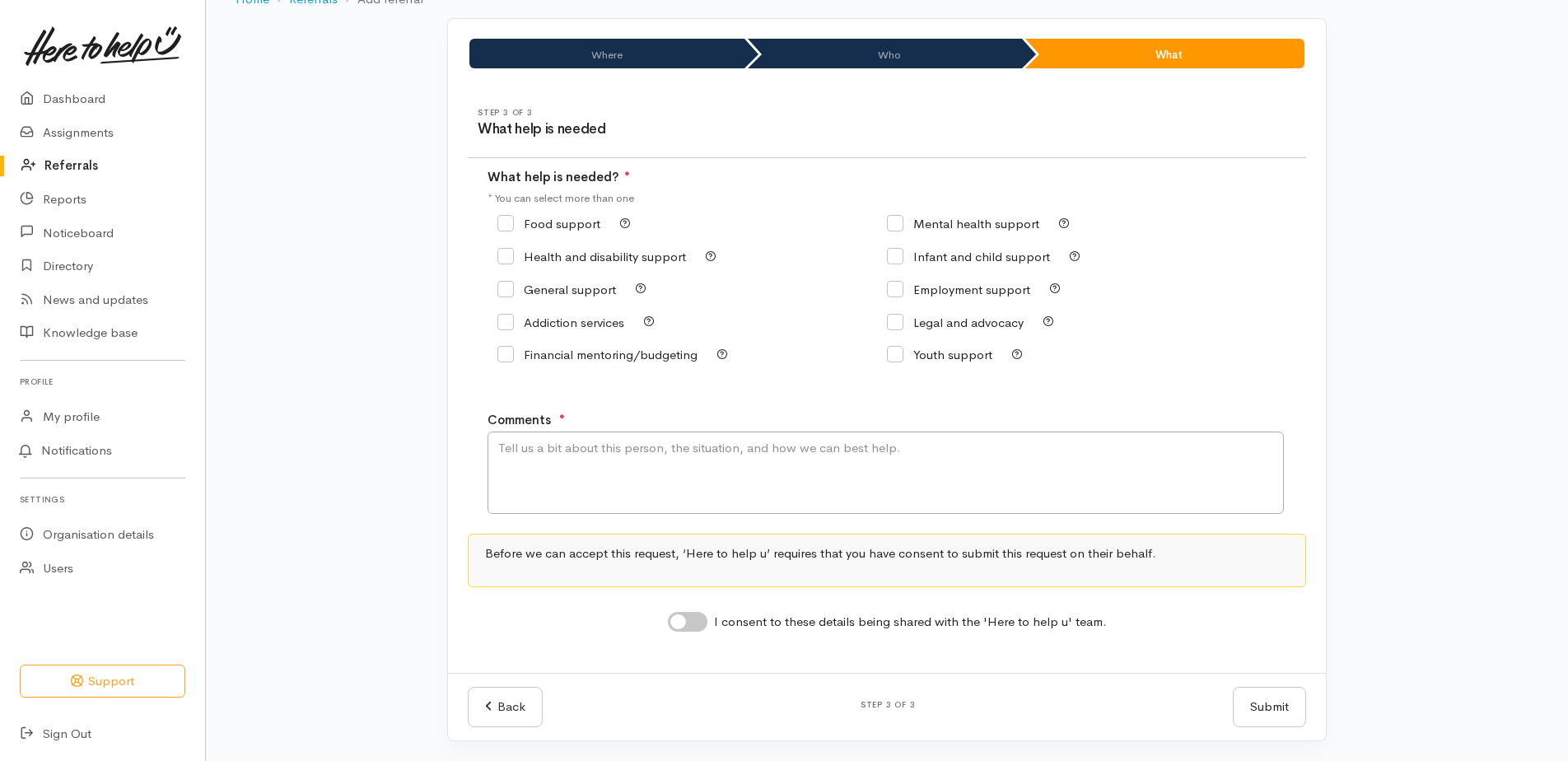
click at [549, 229] on input "Food support" at bounding box center [549, 223] width 103 height 12
checkbox input "true"
click at [631, 481] on textarea "Comments" at bounding box center [886, 473] width 797 height 83
paste textarea "Rangatahi has limited mental capacity with diagnoses mild intellectual disabili…"
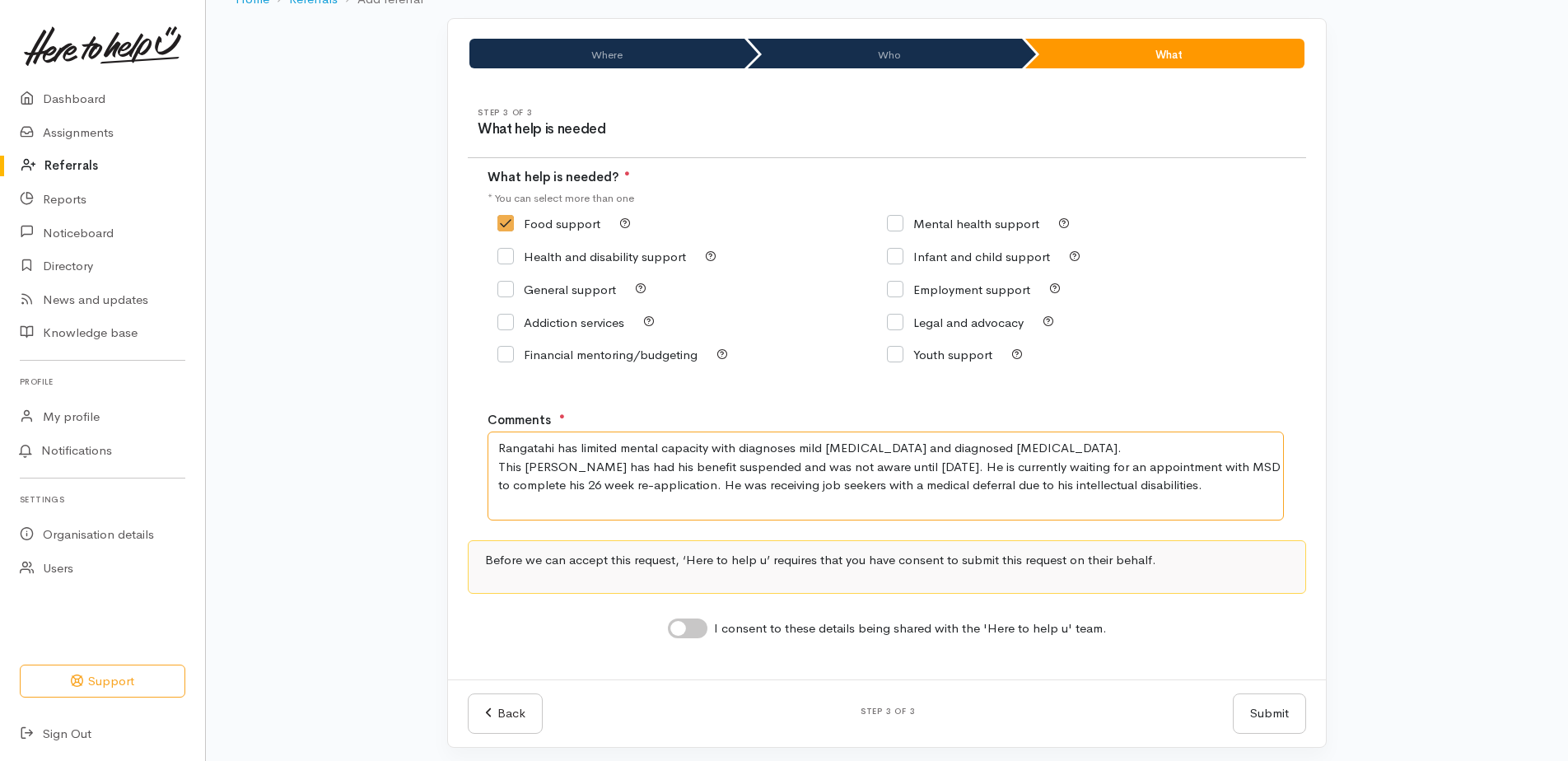
scroll to position [107, 0]
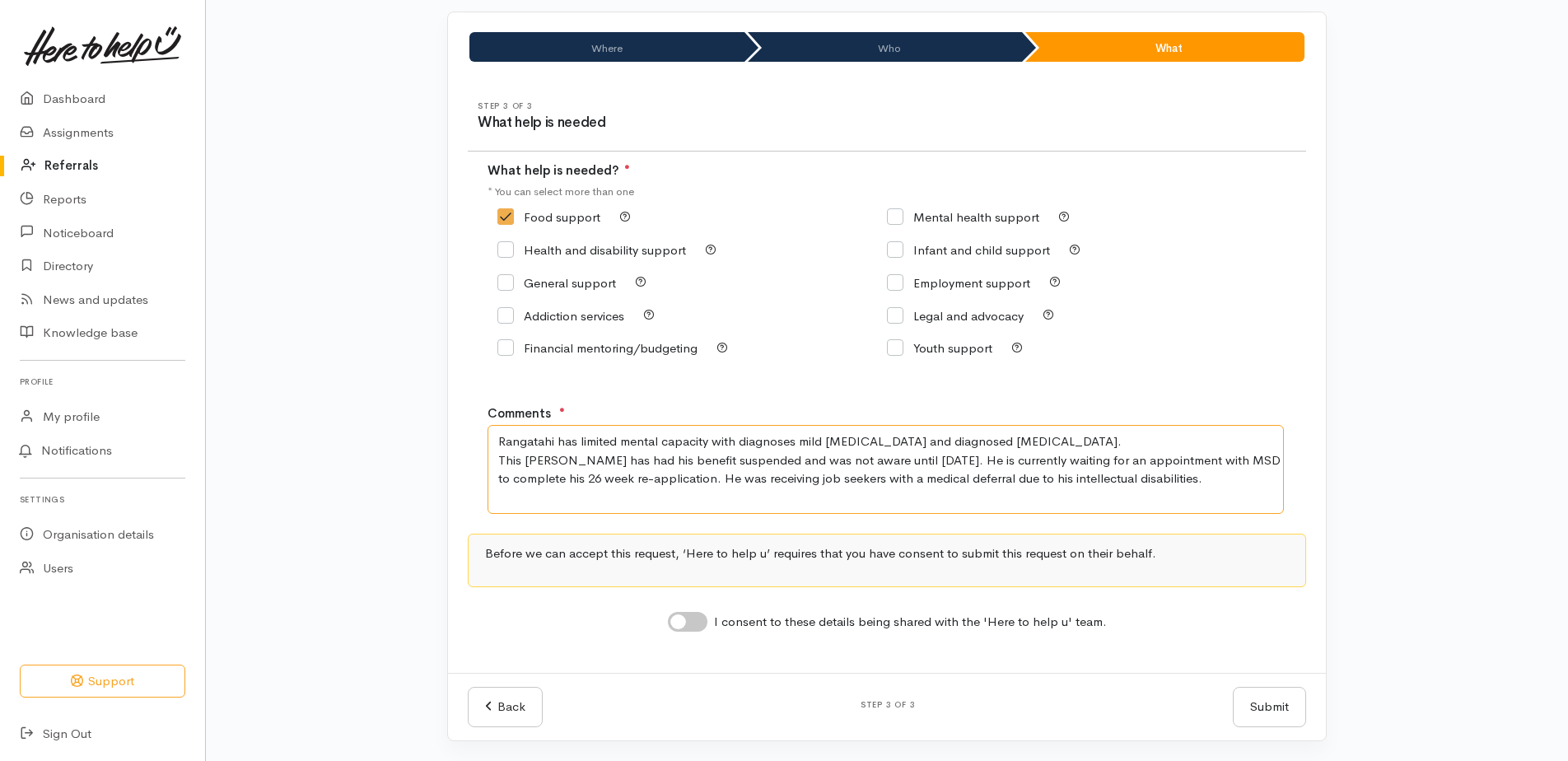
type textarea "Rangatahi has limited mental capacity with diagnoses mild intellectual disabili…"
click at [673, 617] on input "I consent to these details being shared with the 'Here to help u' team." at bounding box center [688, 622] width 40 height 20
checkbox input "true"
click at [1214, 493] on textarea "Rangatahi has limited mental capacity with diagnoses mild intellectual disabili…" at bounding box center [886, 469] width 797 height 89
click at [1214, 481] on textarea "Rangatahi has limited mental capacity with diagnoses mild intellectual disabili…" at bounding box center [886, 469] width 797 height 89
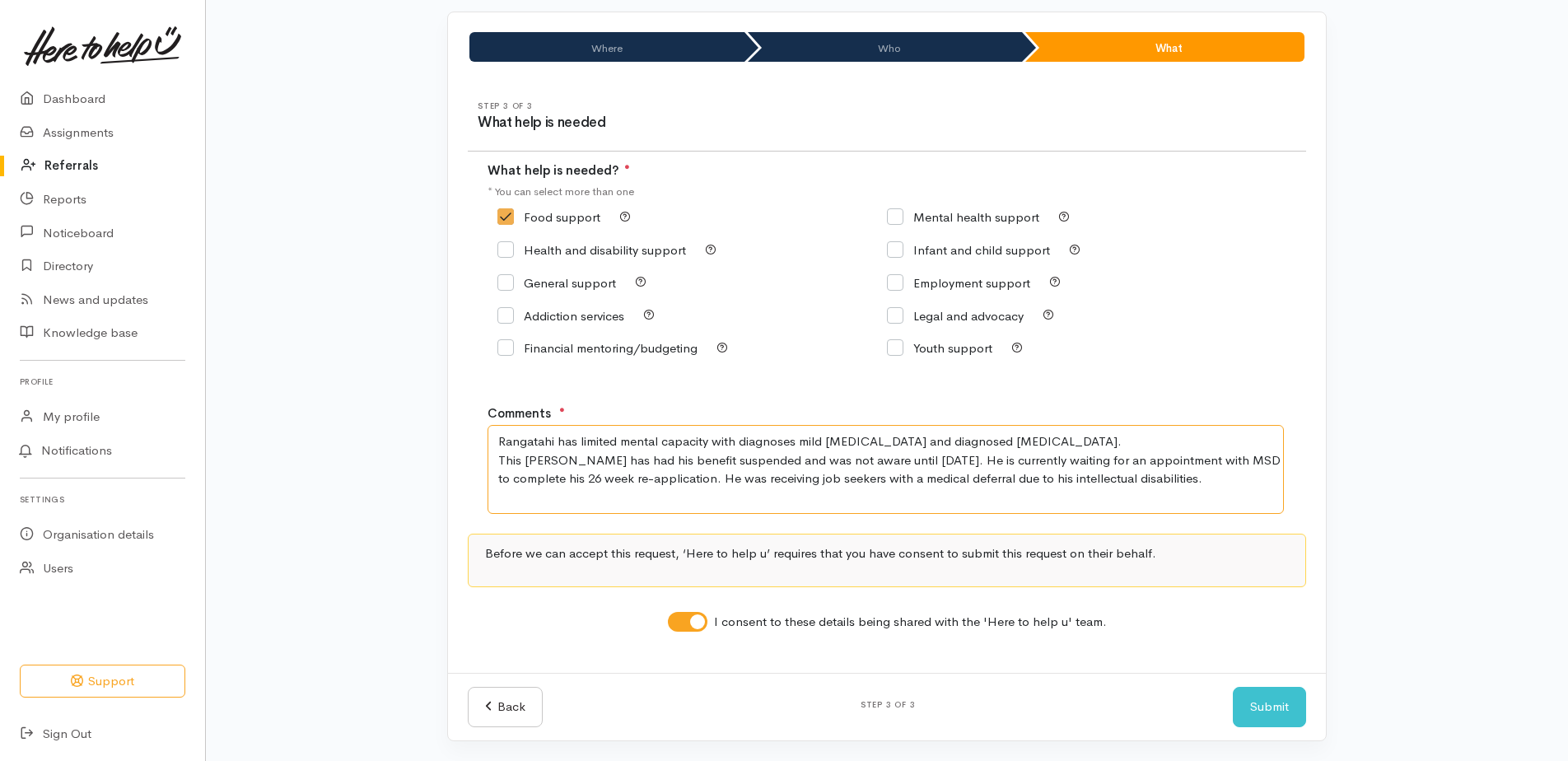
click at [1091, 462] on textarea "Rangatahi has limited mental capacity with diagnoses mild intellectual disabili…" at bounding box center [886, 469] width 797 height 89
click at [1254, 456] on textarea "Rangatahi has limited mental capacity with diagnoses mild intellectual disabili…" at bounding box center [886, 469] width 797 height 89
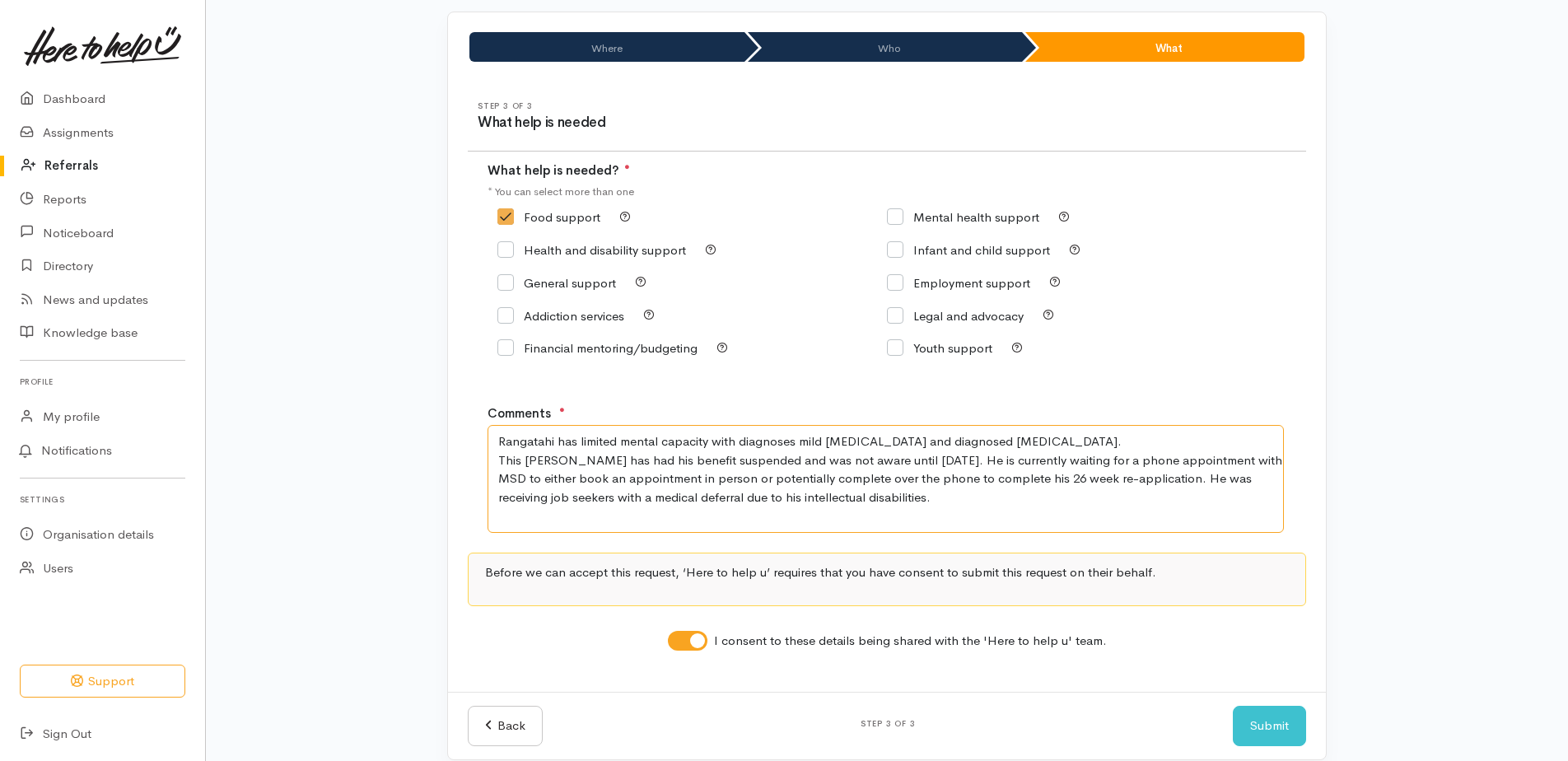
click at [1163, 501] on textarea "Rangatahi has limited mental capacity with diagnoses mild intellectual disabili…" at bounding box center [886, 479] width 797 height 108
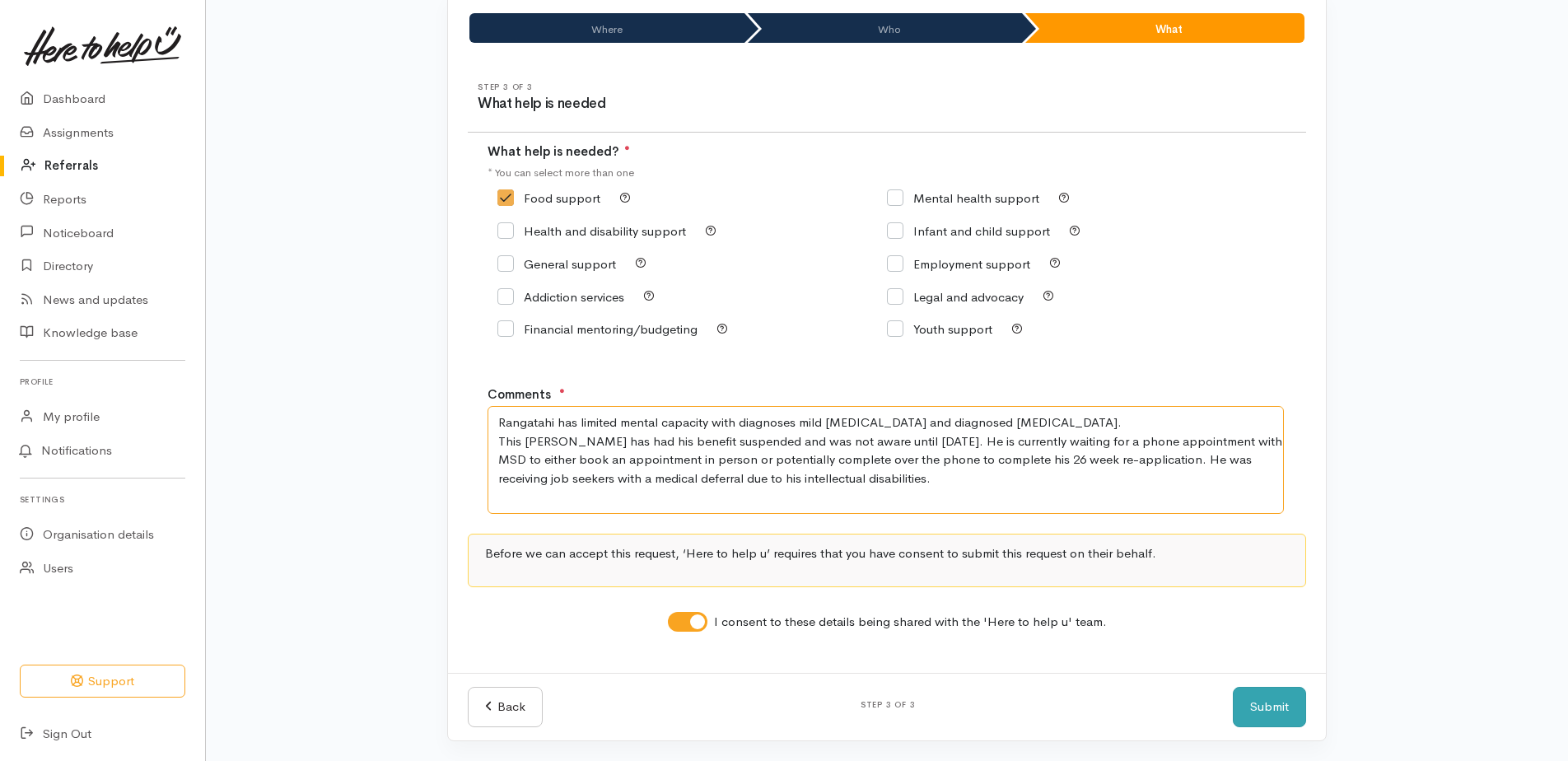
type textarea "Rangatahi has limited mental capacity with diagnoses mild intellectual disabili…"
click at [1253, 724] on button "Submit" at bounding box center [1269, 707] width 73 height 40
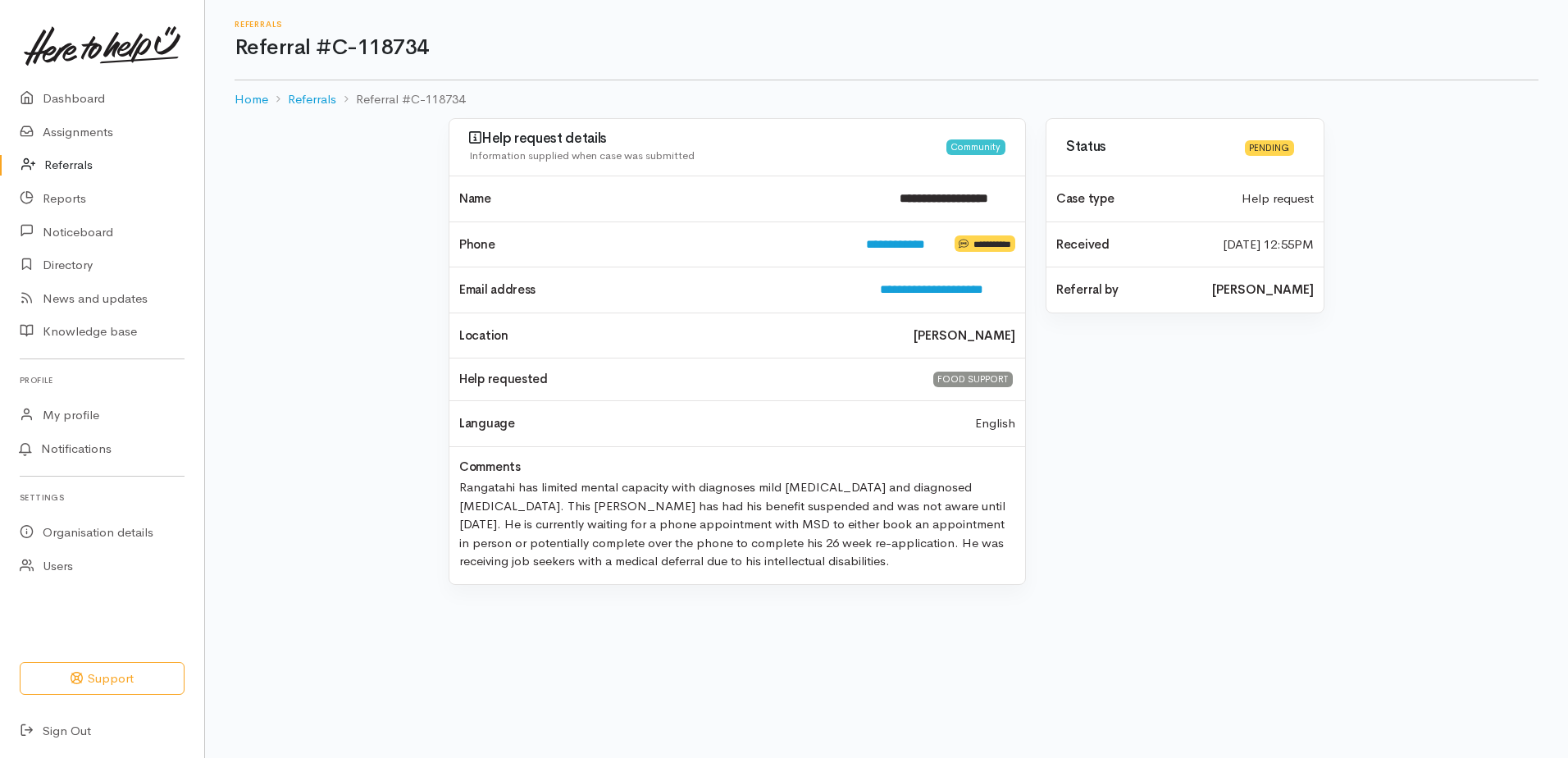
drag, startPoint x: 799, startPoint y: 569, endPoint x: 419, endPoint y: 487, distance: 388.7
click at [419, 487] on div "**********" at bounding box center [886, 361] width 934 height 486
copy div "Rangatahi has limited mental capacity with diagnoses mild intellectual disabili…"
